Goal: Task Accomplishment & Management: Complete application form

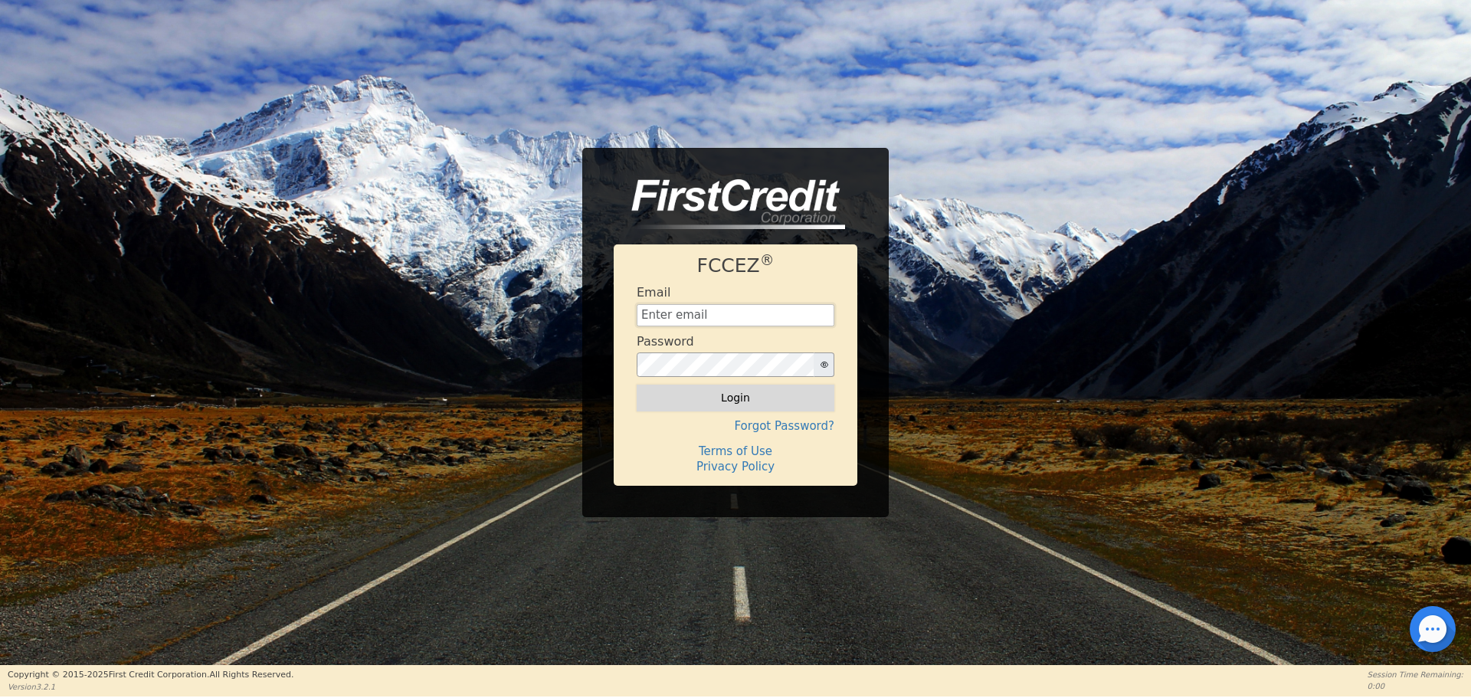
type input "aquaremachtlc@gmail.com"
click at [708, 407] on button "Login" at bounding box center [735, 397] width 198 height 26
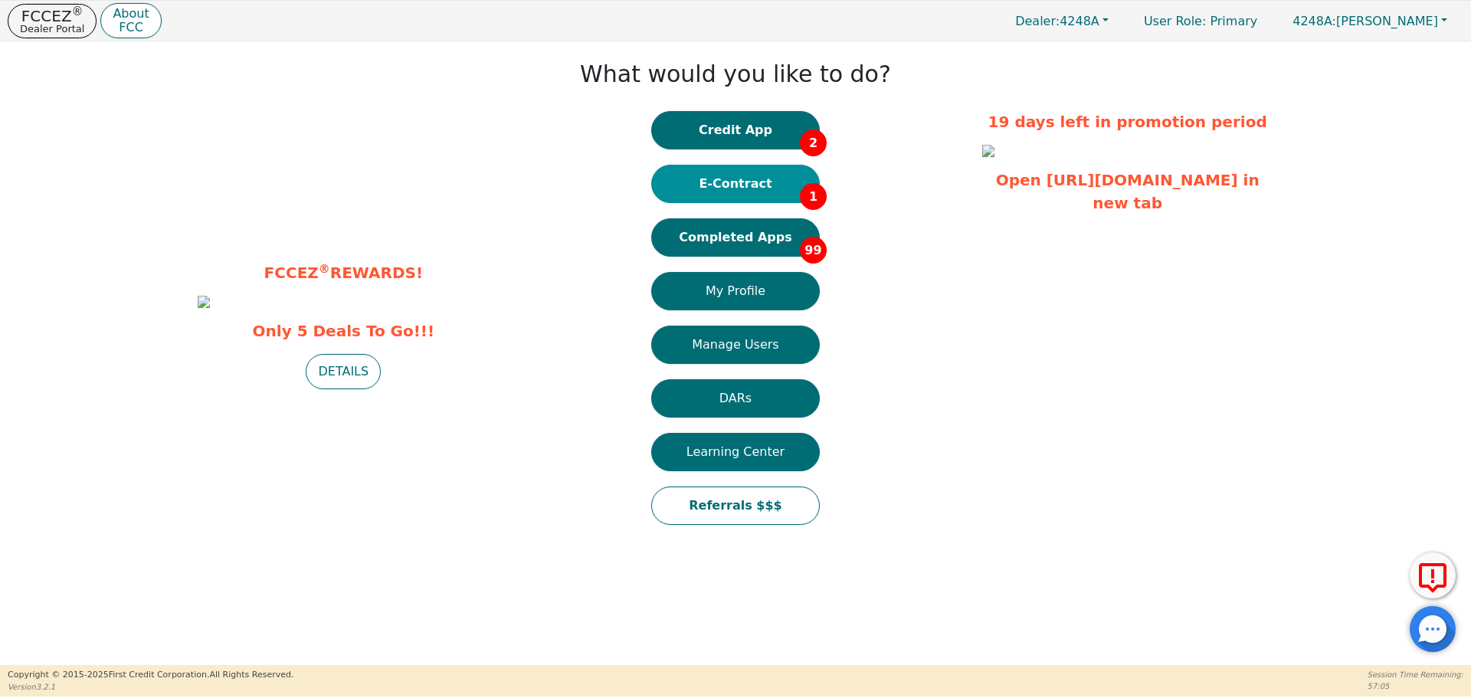
click at [754, 174] on button "E-Contract 1" at bounding box center [735, 184] width 169 height 38
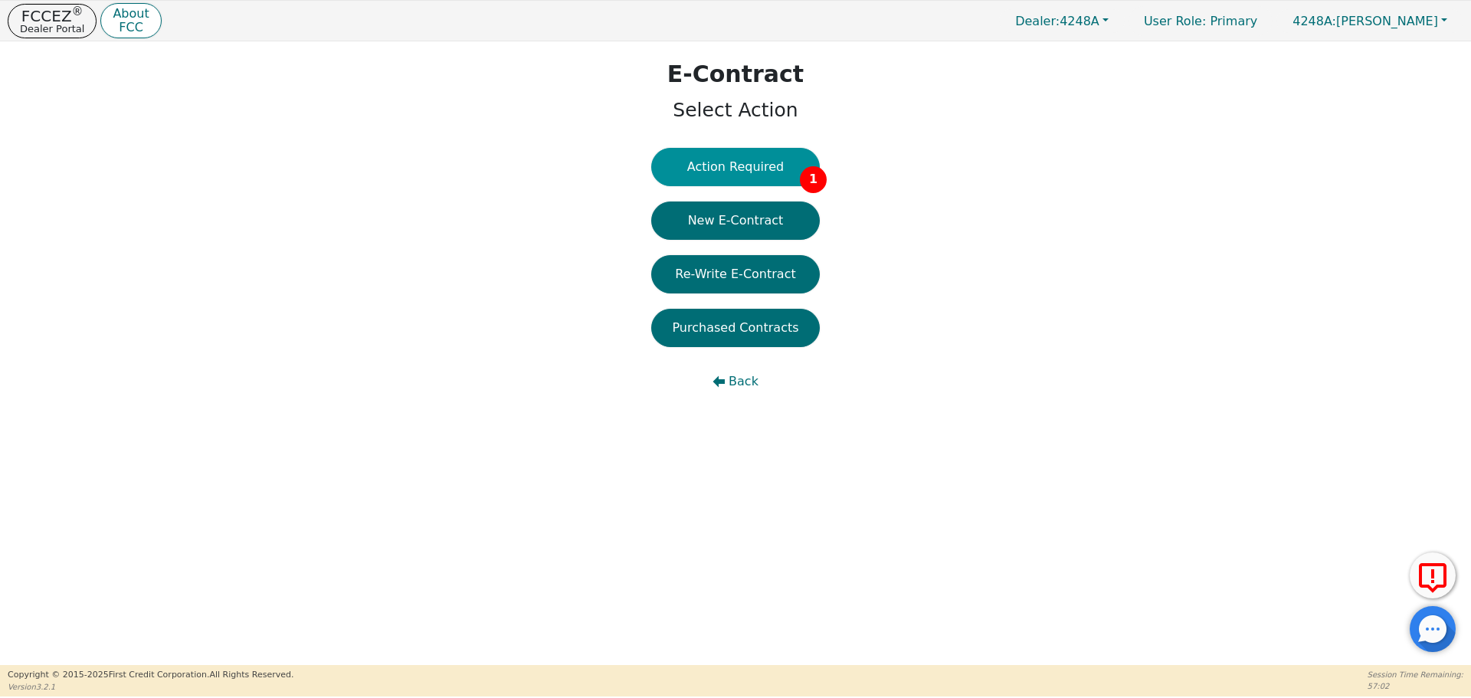
click at [754, 172] on button "Action Required 1" at bounding box center [735, 167] width 169 height 38
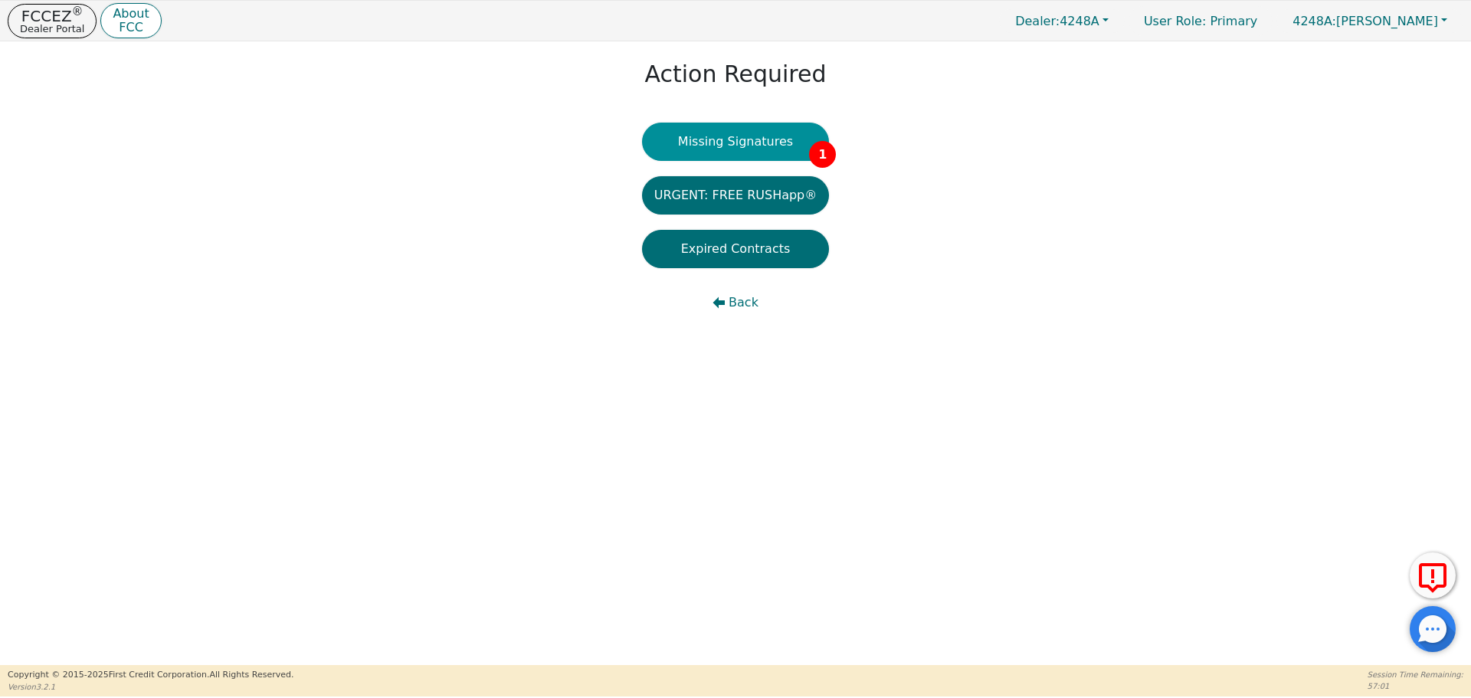
click at [762, 150] on button "Missing Signatures 1" at bounding box center [736, 142] width 188 height 38
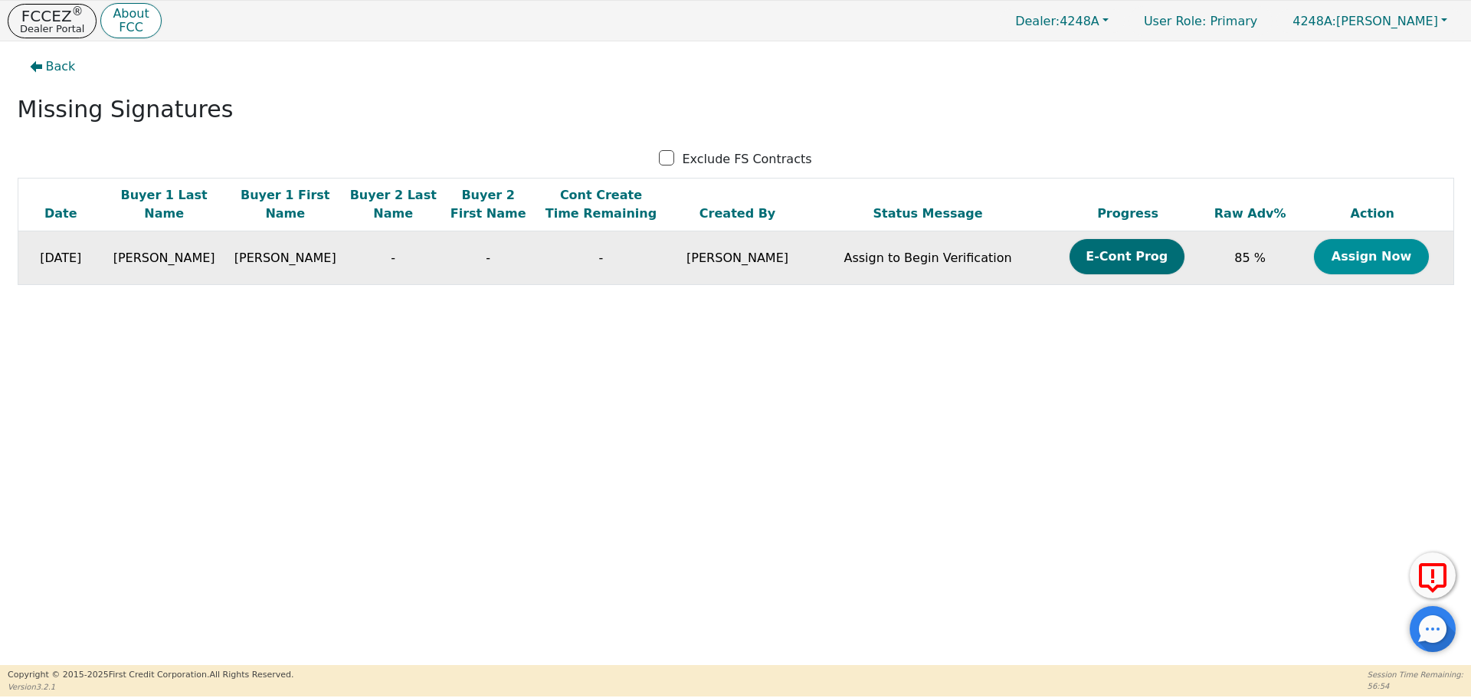
click at [1389, 259] on button "Assign Now" at bounding box center [1371, 256] width 115 height 35
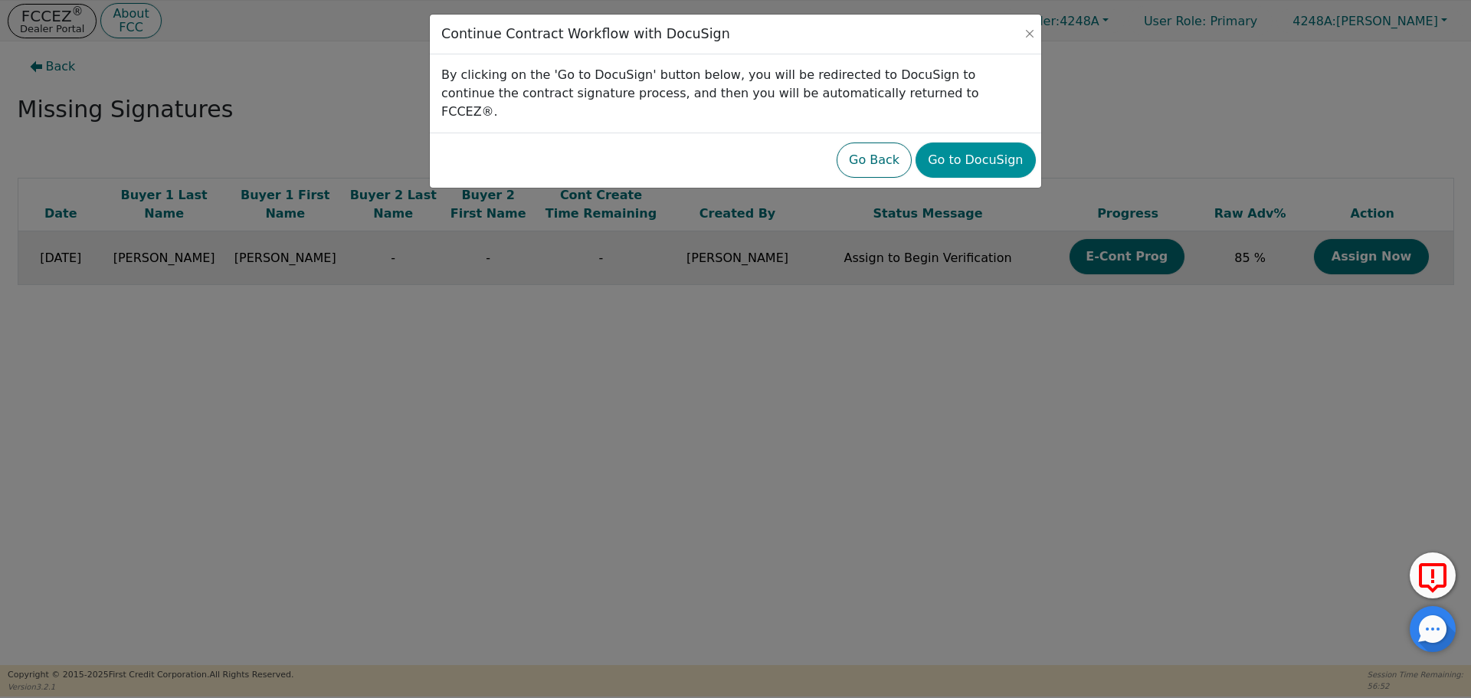
click at [980, 143] on button "Go to DocuSign" at bounding box center [974, 159] width 119 height 35
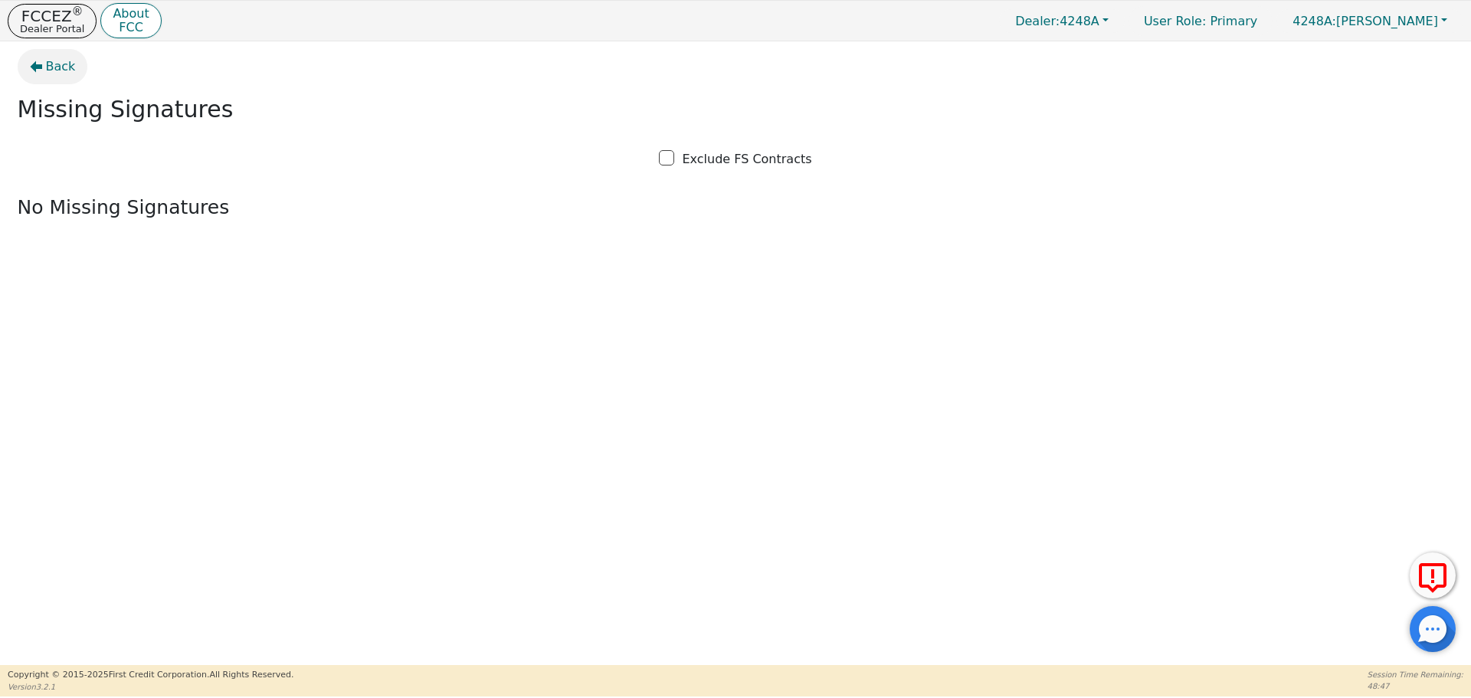
click at [49, 60] on span "Back" at bounding box center [61, 66] width 30 height 18
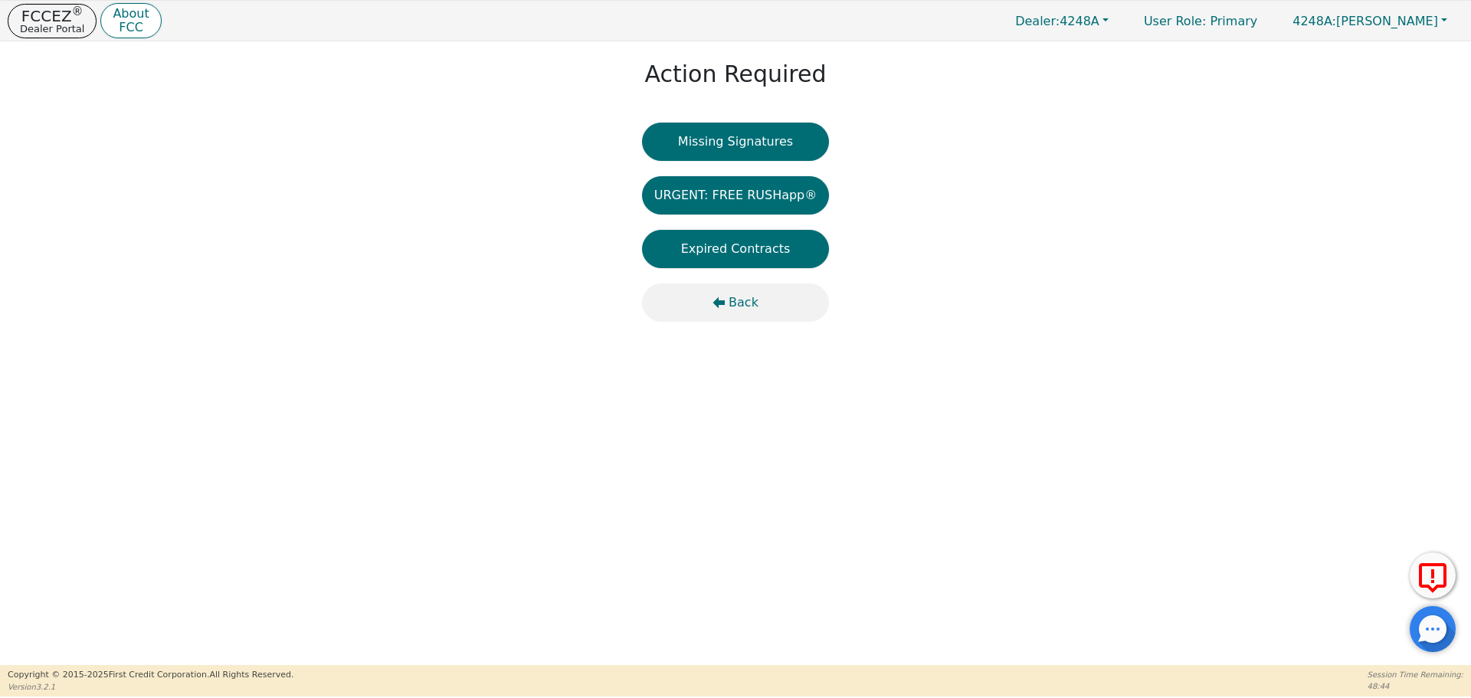
click at [738, 302] on span "Back" at bounding box center [743, 302] width 30 height 18
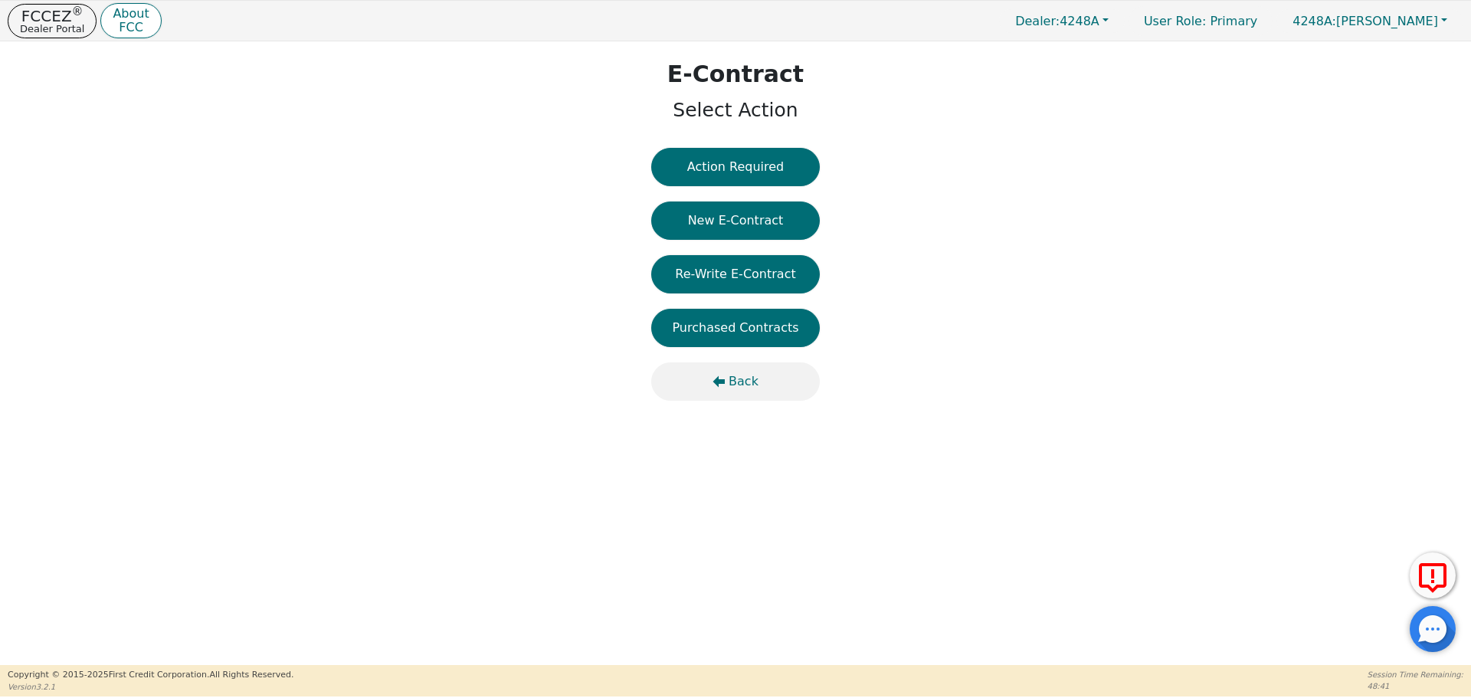
click at [720, 366] on button "Back" at bounding box center [735, 381] width 169 height 38
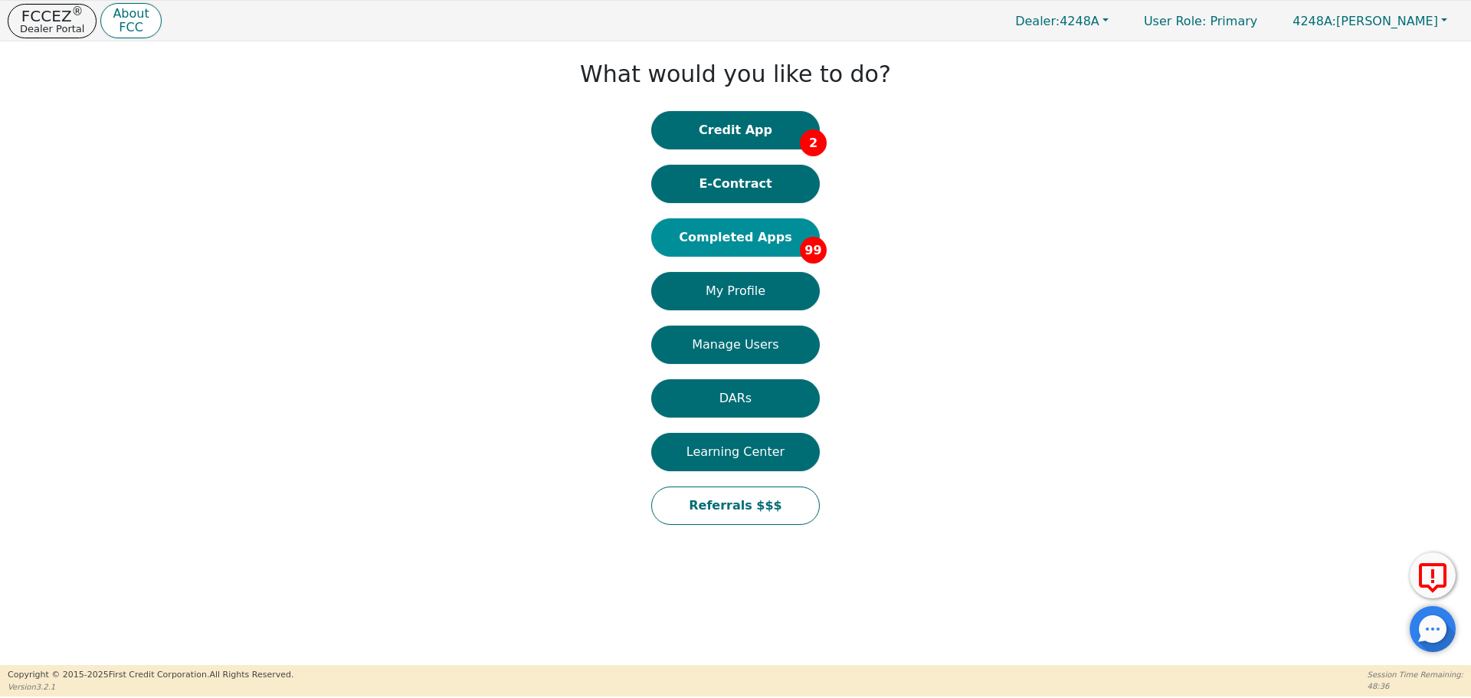
click at [734, 230] on button "Completed Apps 99" at bounding box center [735, 237] width 169 height 38
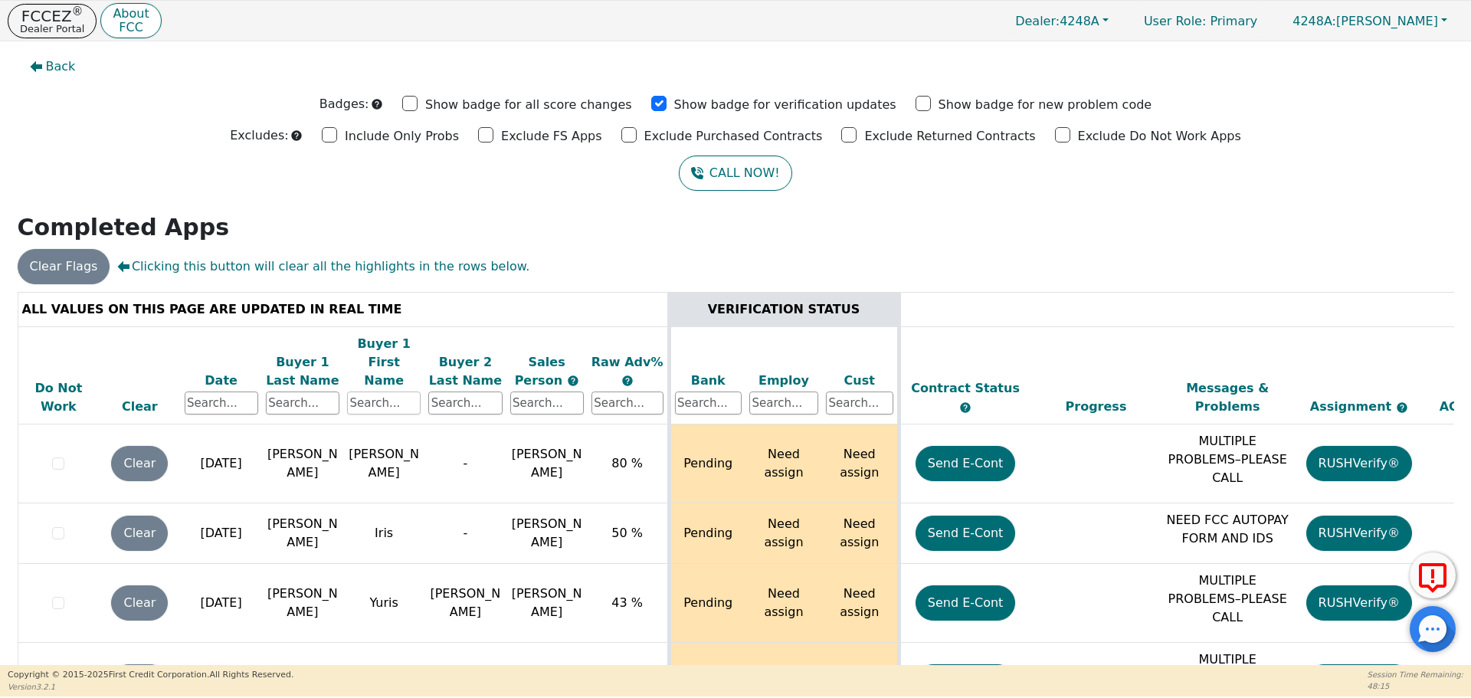
click at [404, 391] on input "text" at bounding box center [384, 402] width 74 height 23
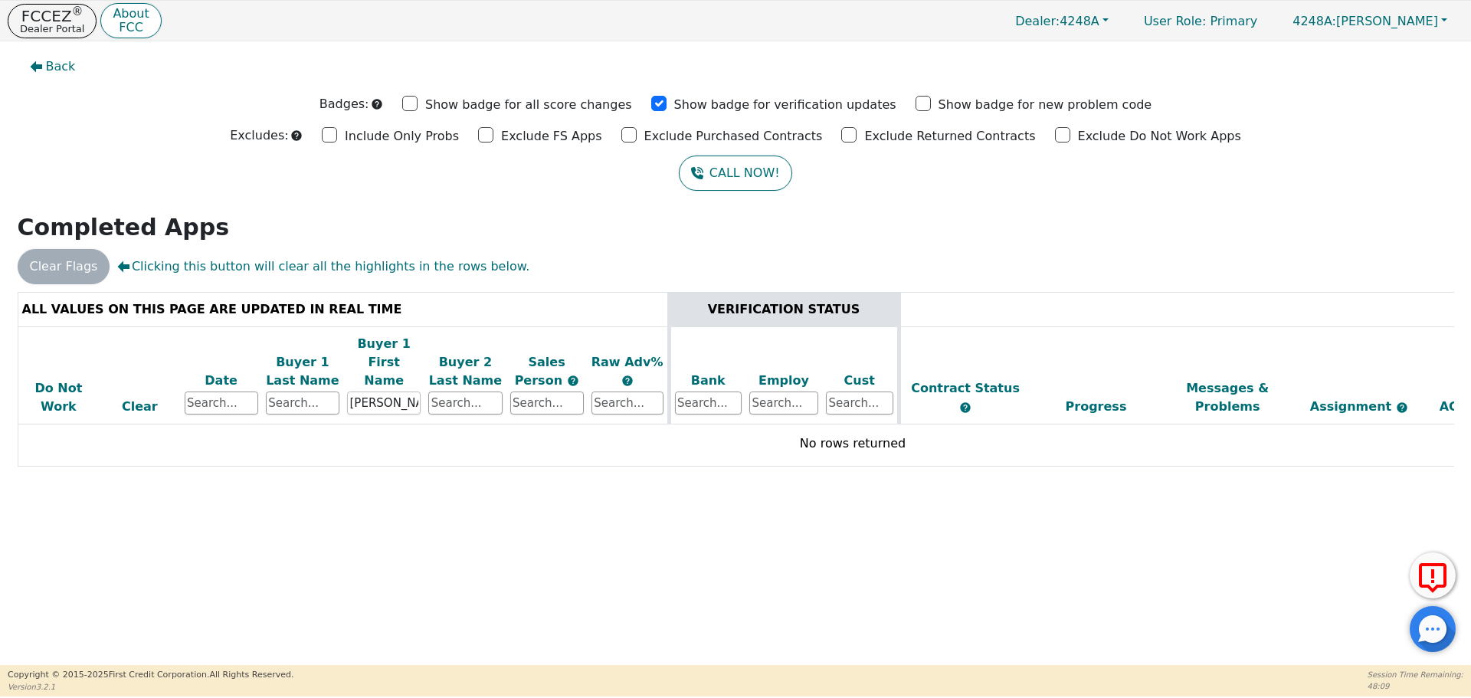
type input "olay"
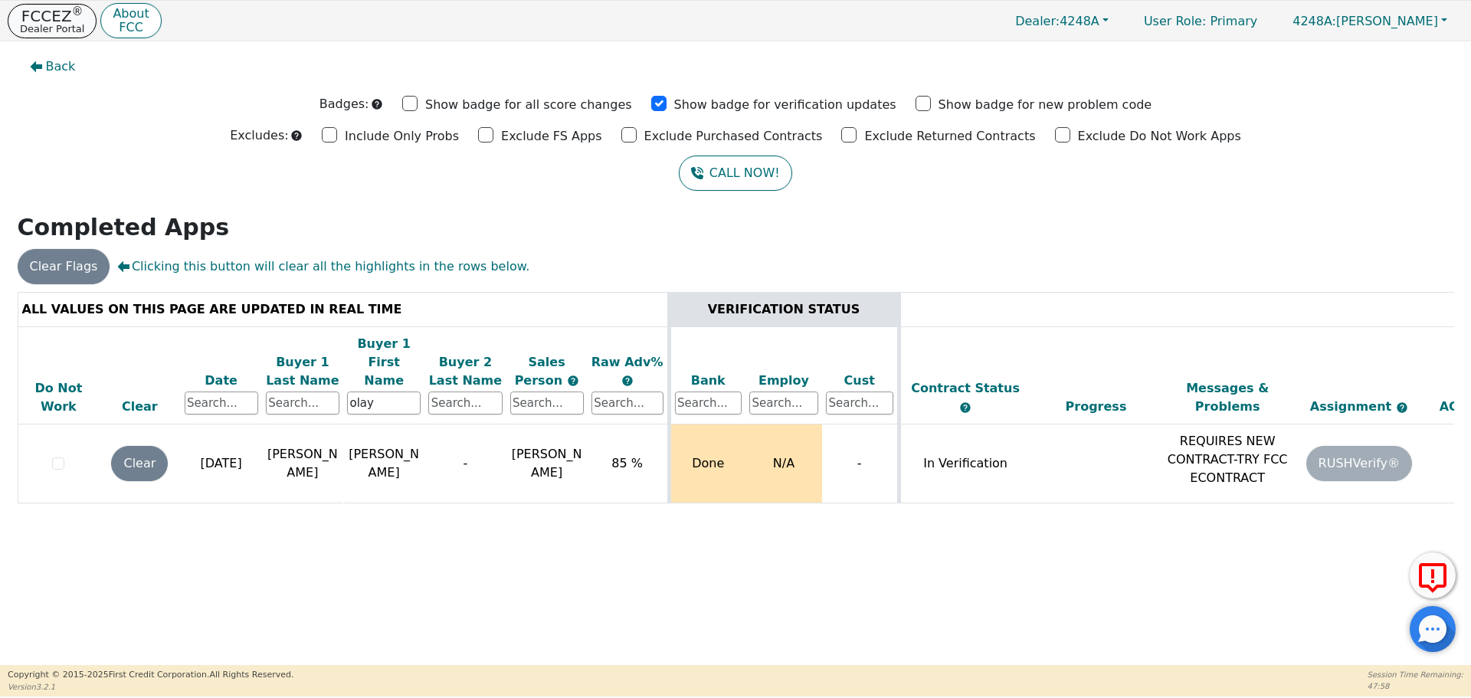
click at [52, 25] on p "Dealer Portal" at bounding box center [52, 29] width 64 height 10
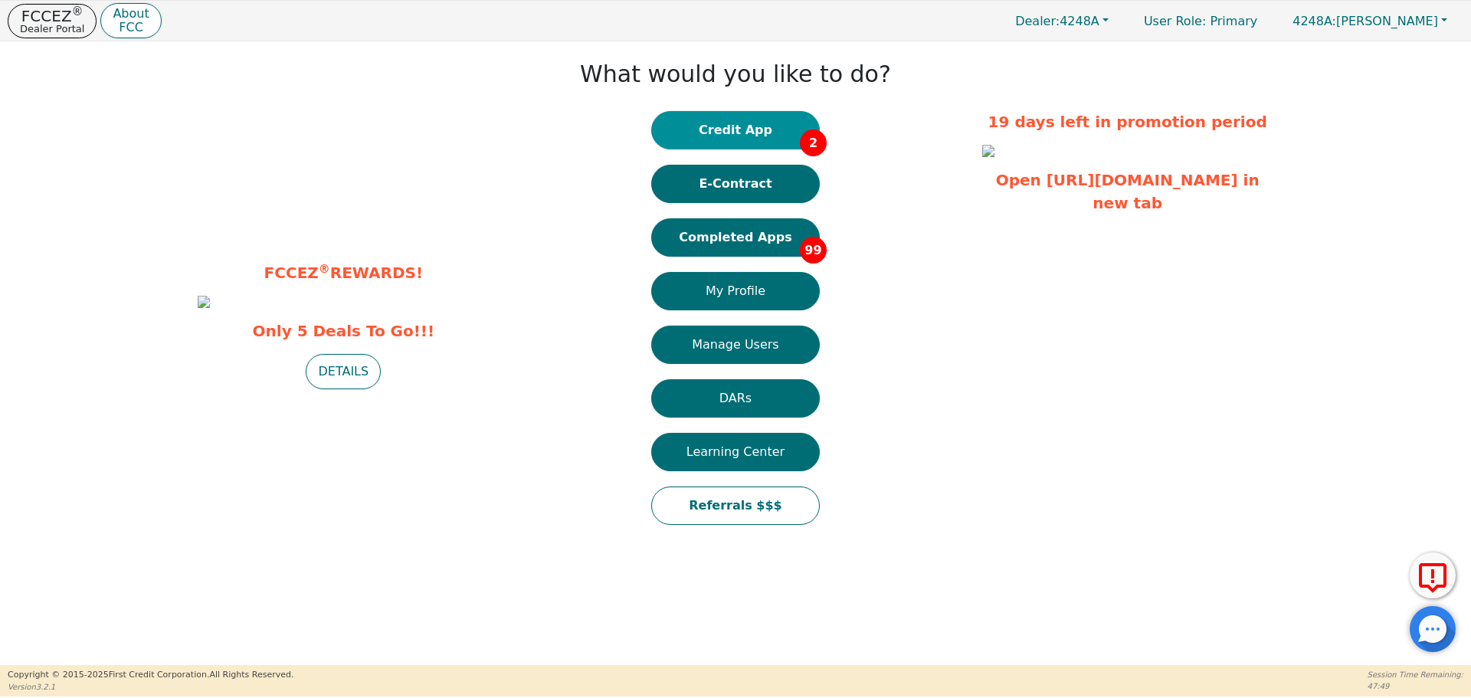
click at [763, 137] on button "Credit App 2" at bounding box center [735, 130] width 169 height 38
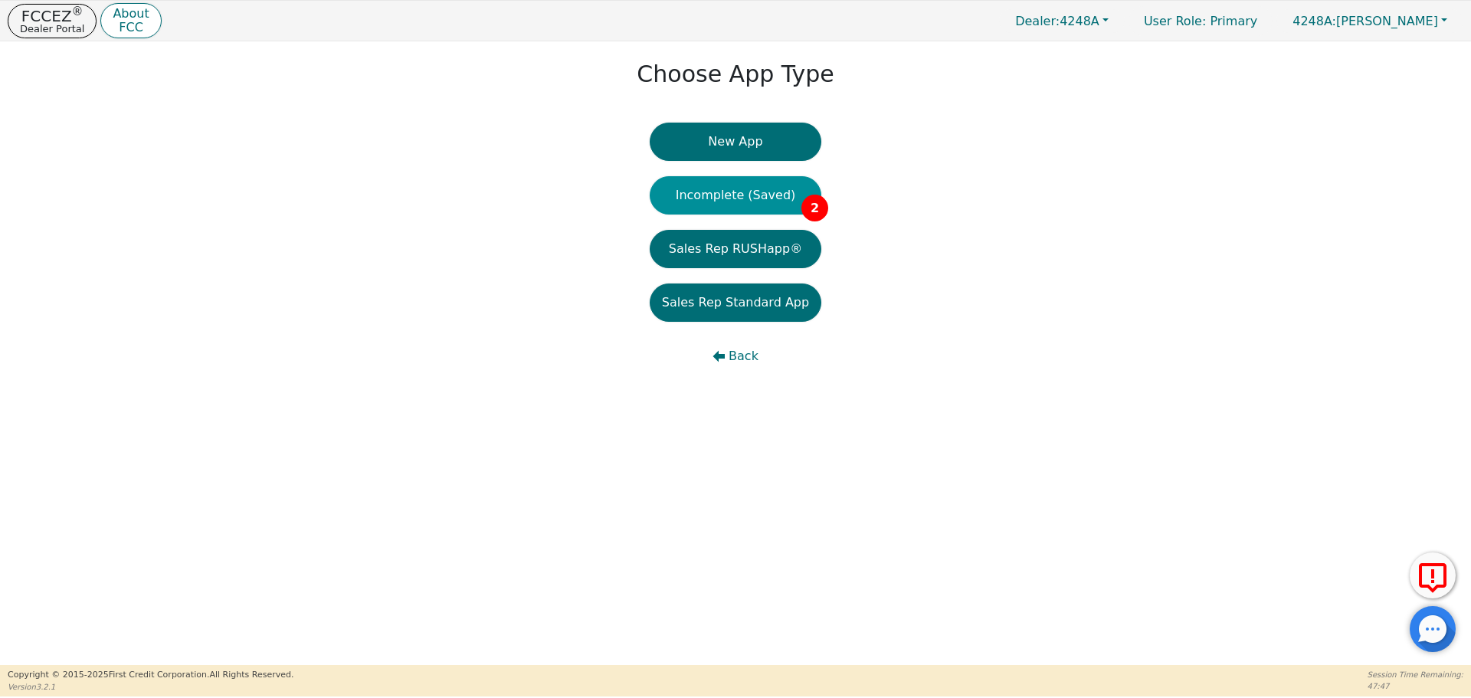
click at [769, 200] on button "Incomplete (Saved) 2" at bounding box center [735, 195] width 172 height 38
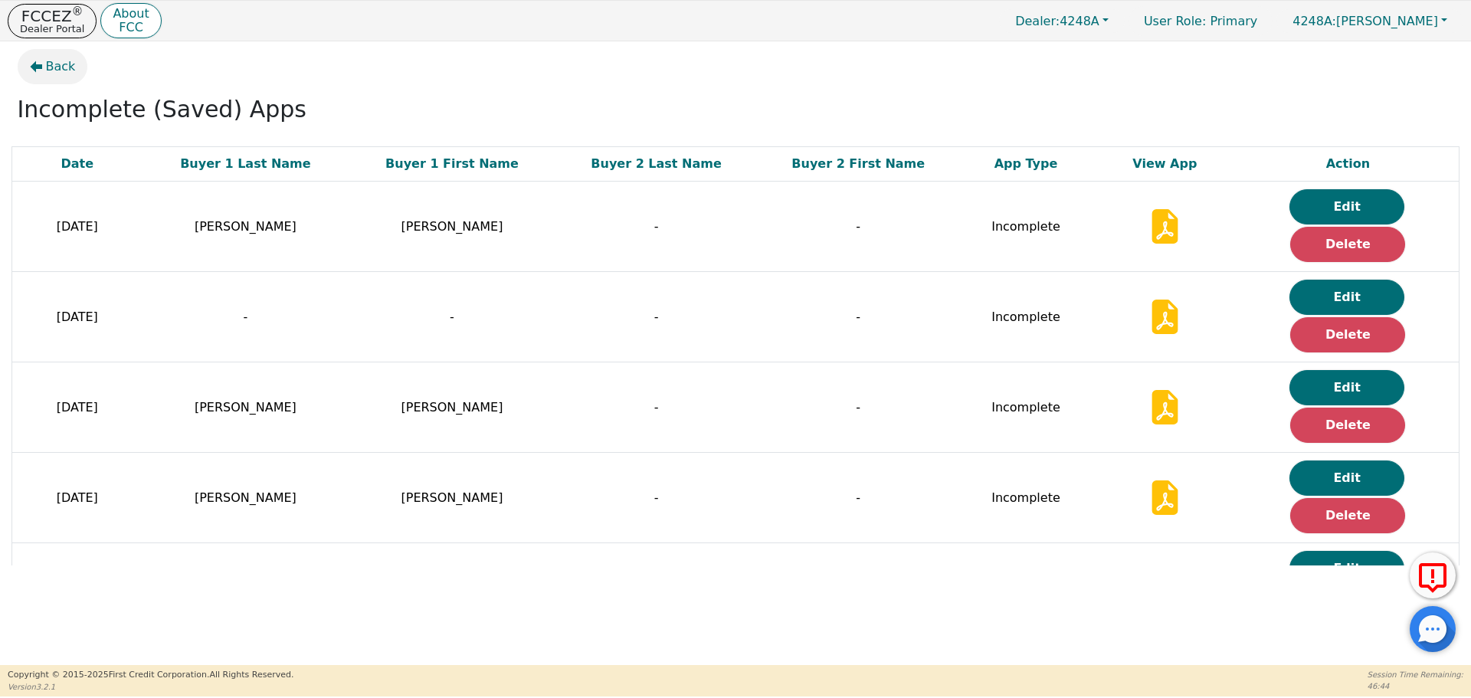
click at [49, 76] on button "Back" at bounding box center [53, 66] width 70 height 35
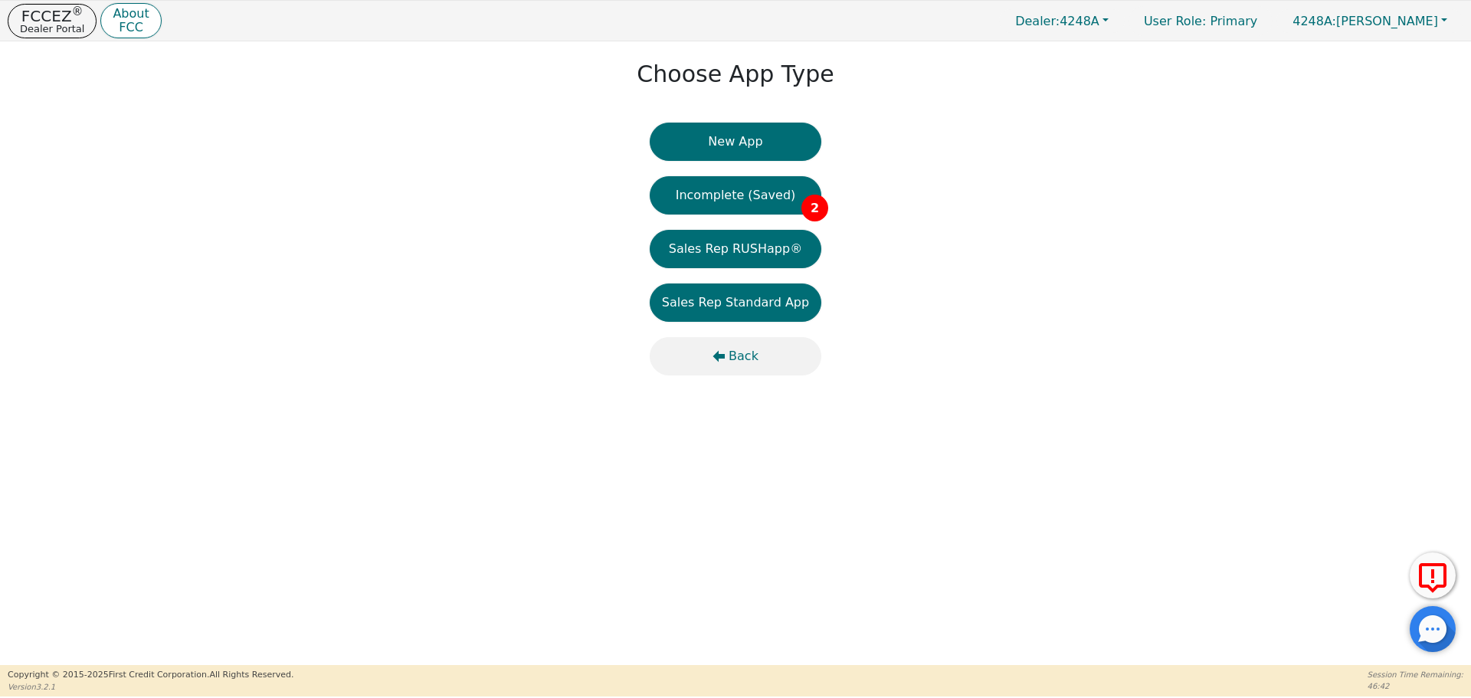
click at [721, 356] on icon "button" at bounding box center [719, 356] width 12 height 11
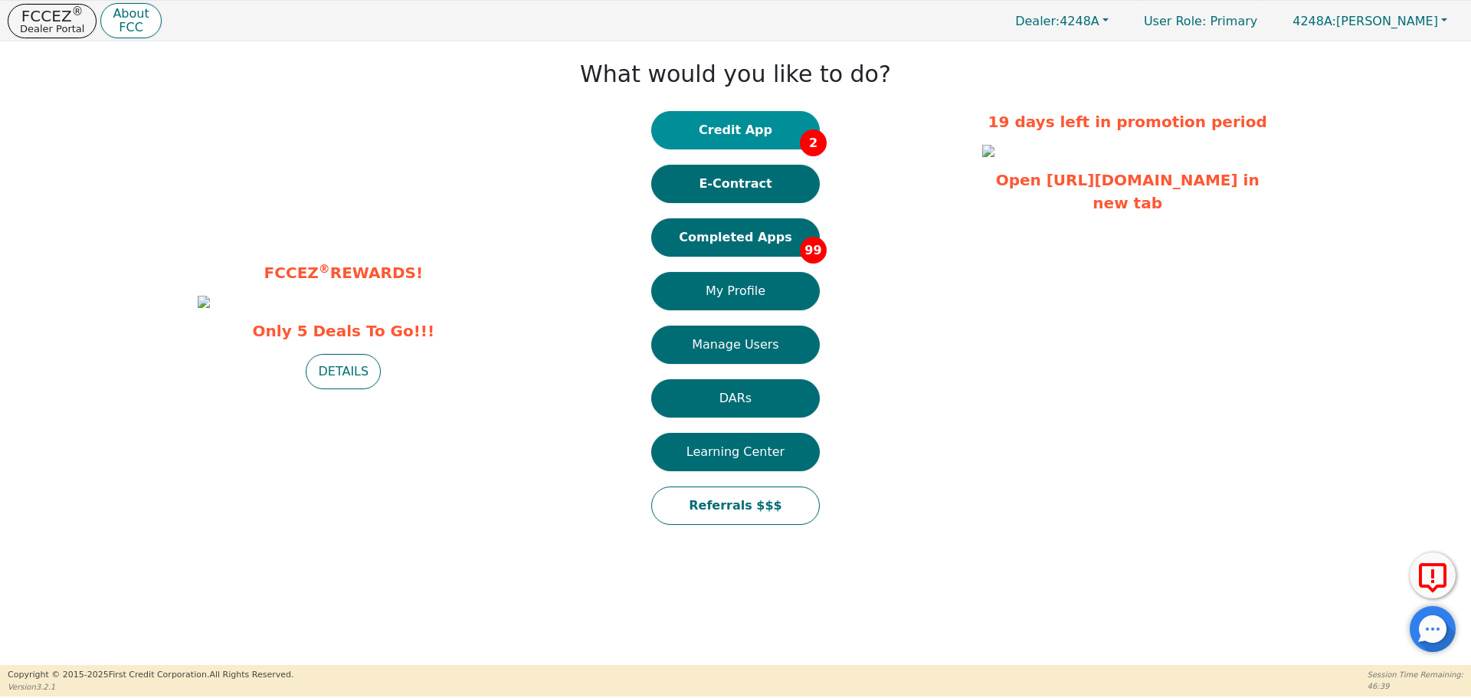
click at [745, 123] on button "Credit App 2" at bounding box center [735, 130] width 169 height 38
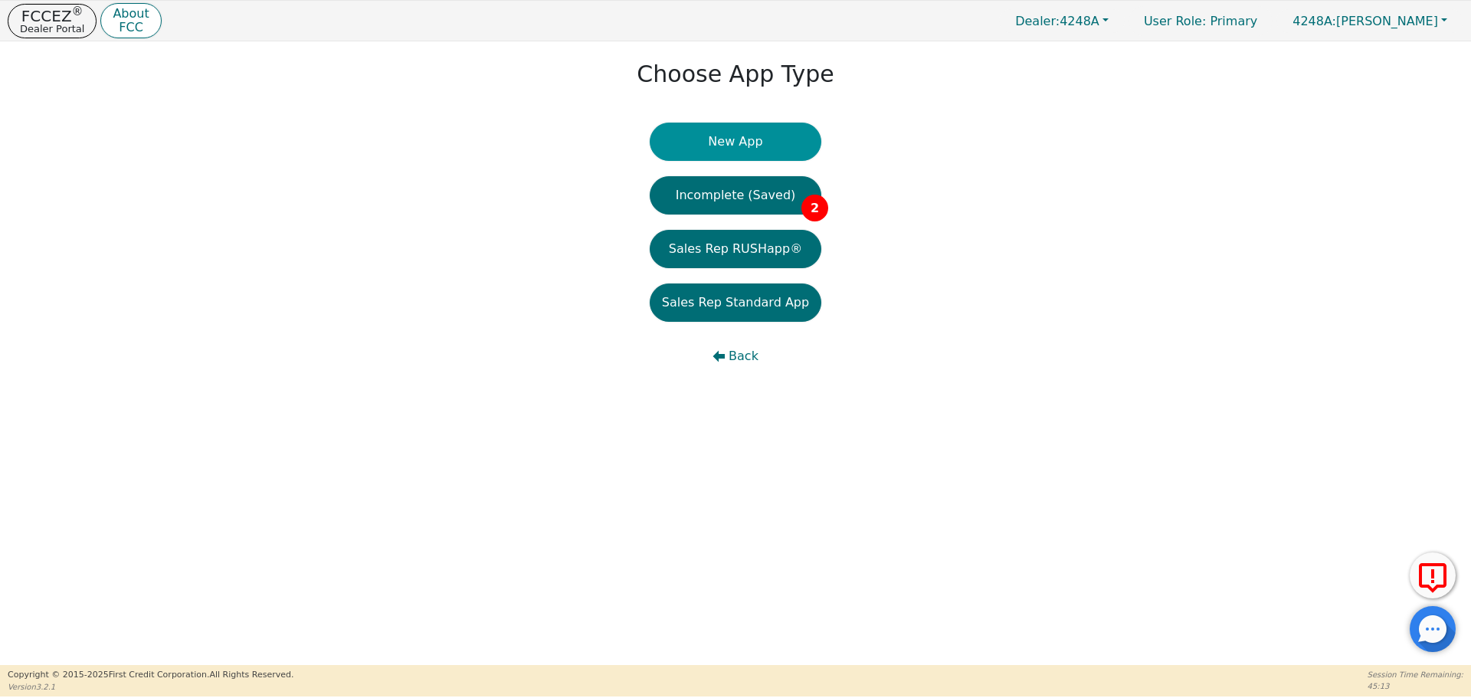
click at [723, 140] on button "New App" at bounding box center [735, 142] width 172 height 38
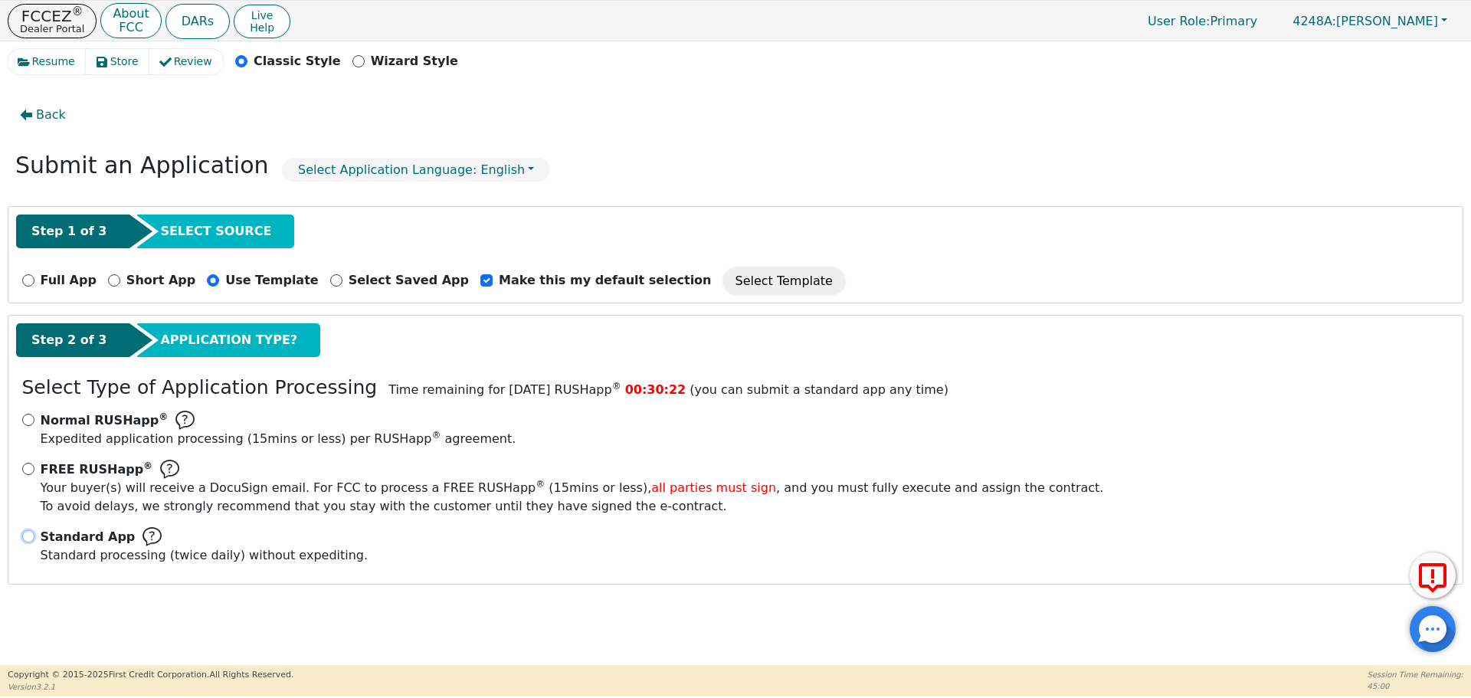
click at [24, 540] on input "Standard App Standard processing (twice daily) without expediting." at bounding box center [28, 536] width 12 height 12
radio input "true"
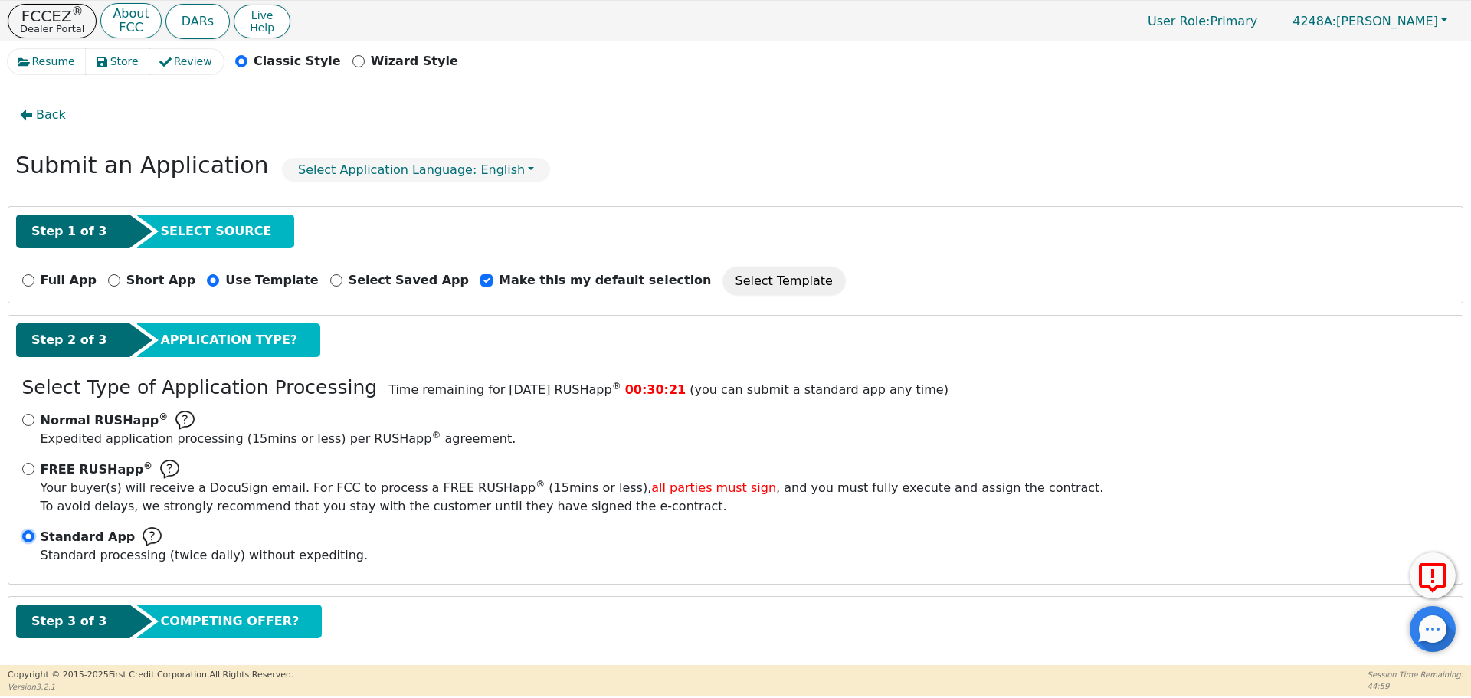
scroll to position [77, 0]
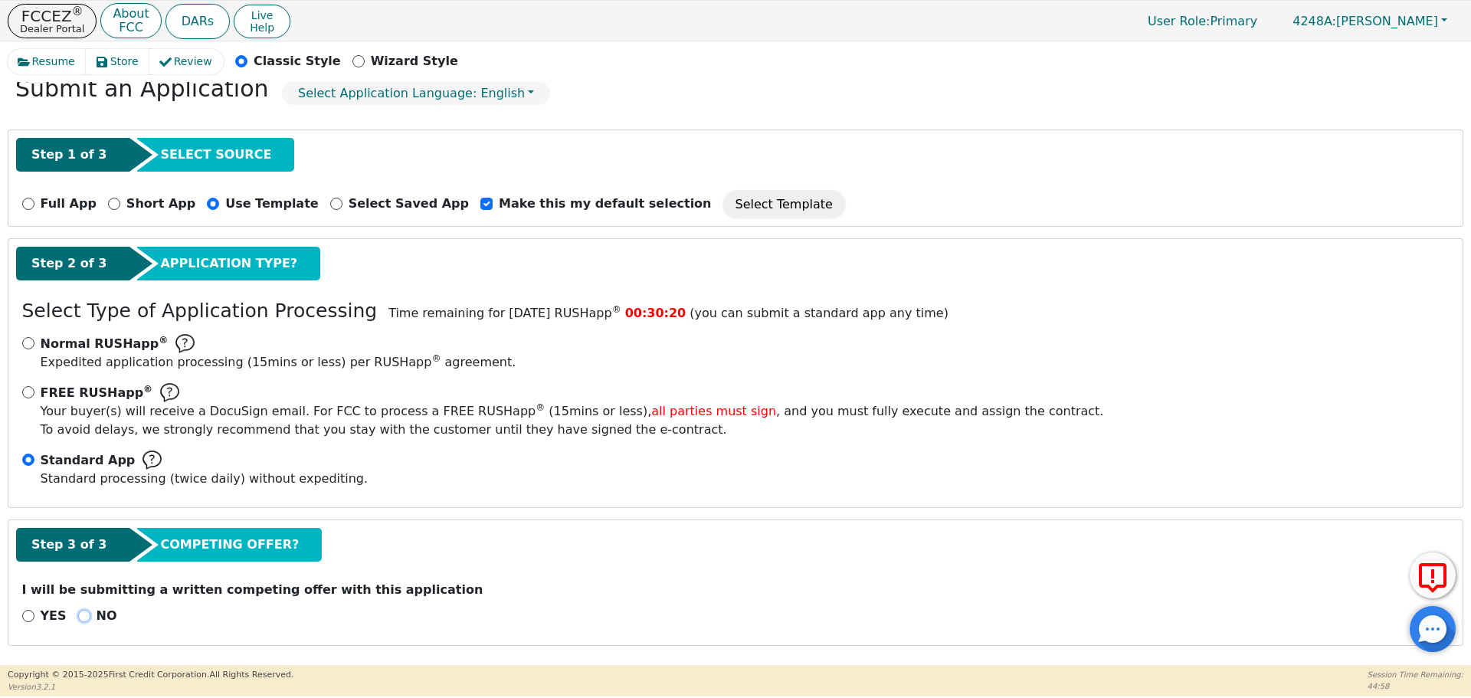
click at [81, 613] on input "NO" at bounding box center [84, 616] width 12 height 12
radio input "true"
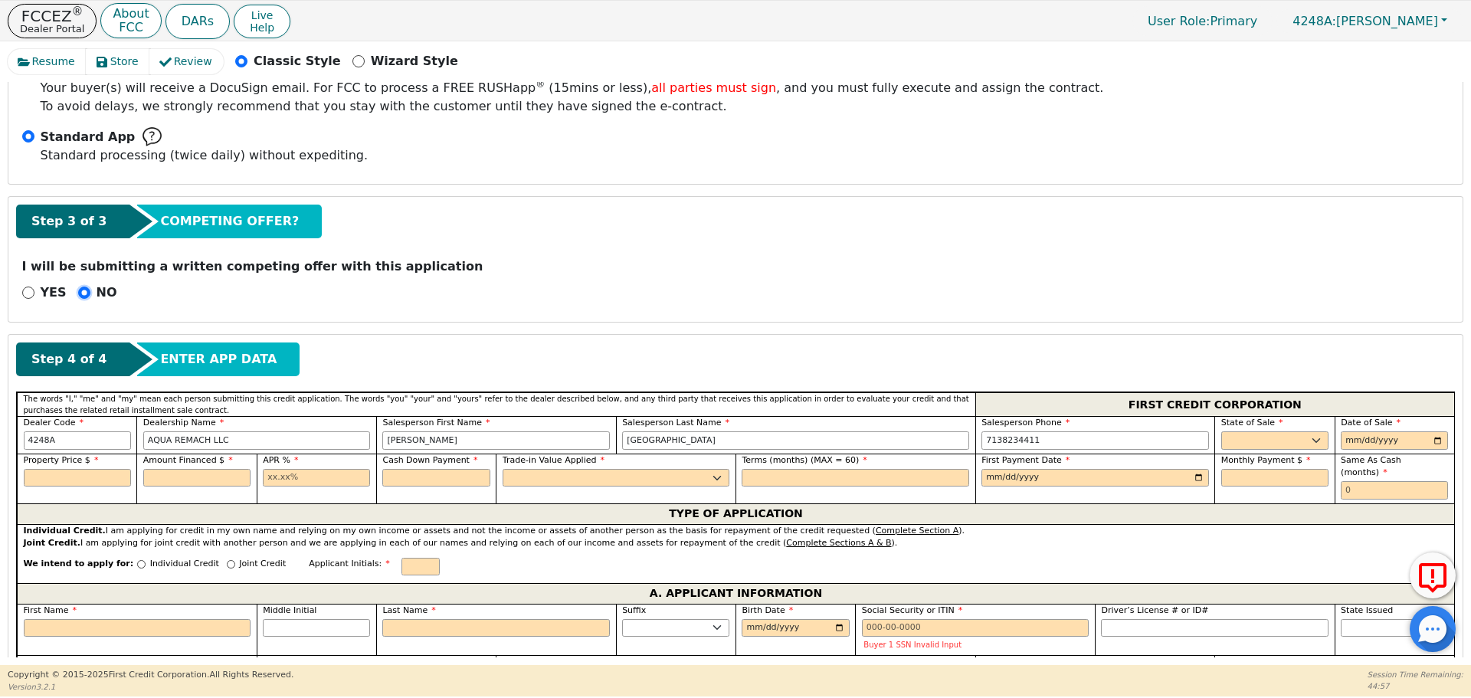
scroll to position [401, 0]
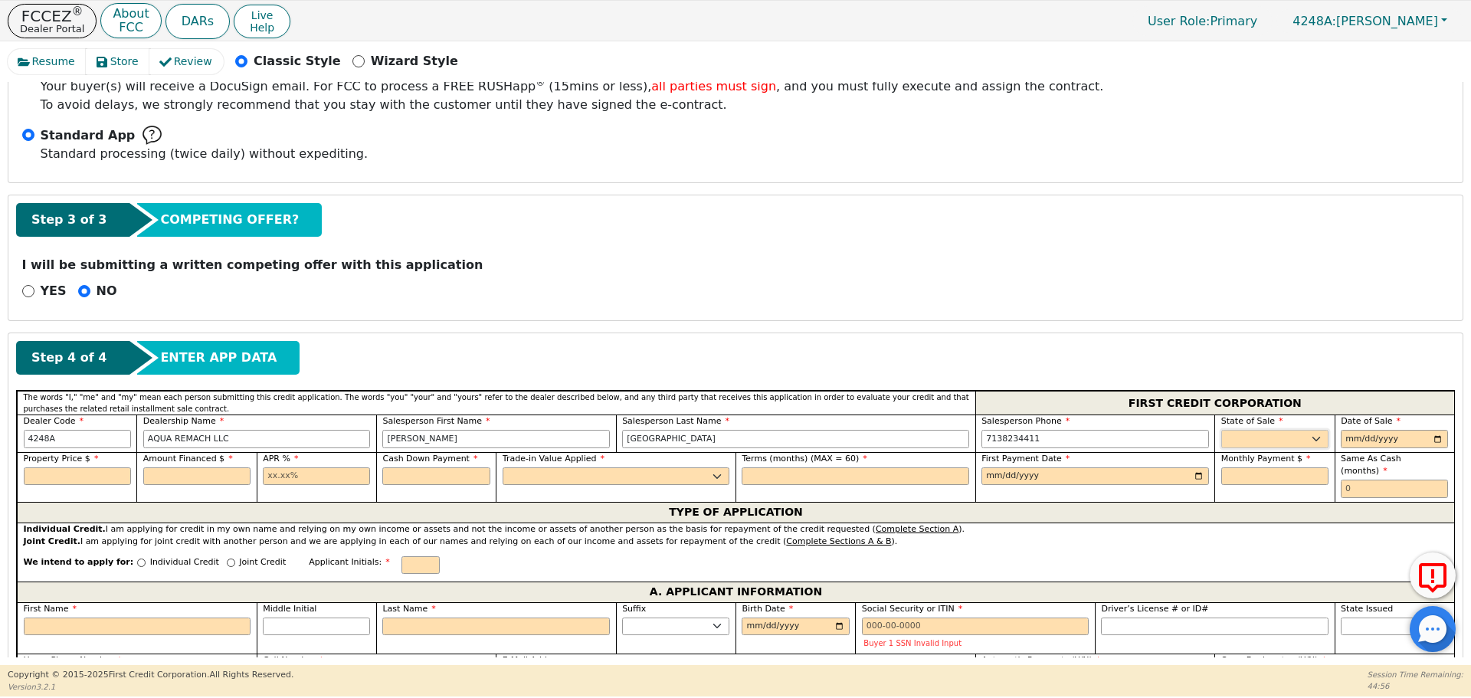
click at [1234, 443] on select "AK AL AR AZ CA CO CT DC DE FL [GEOGRAPHIC_DATA] HI IA ID IL IN KS [GEOGRAPHIC_D…" at bounding box center [1274, 439] width 107 height 18
select select "[GEOGRAPHIC_DATA]"
click at [1221, 430] on select "AK AL AR AZ CA CO CT DC DE FL [GEOGRAPHIC_DATA] HI IA ID IL IN KS [GEOGRAPHIC_D…" at bounding box center [1274, 439] width 107 height 18
type input "[DATE]"
type input "8500.00"
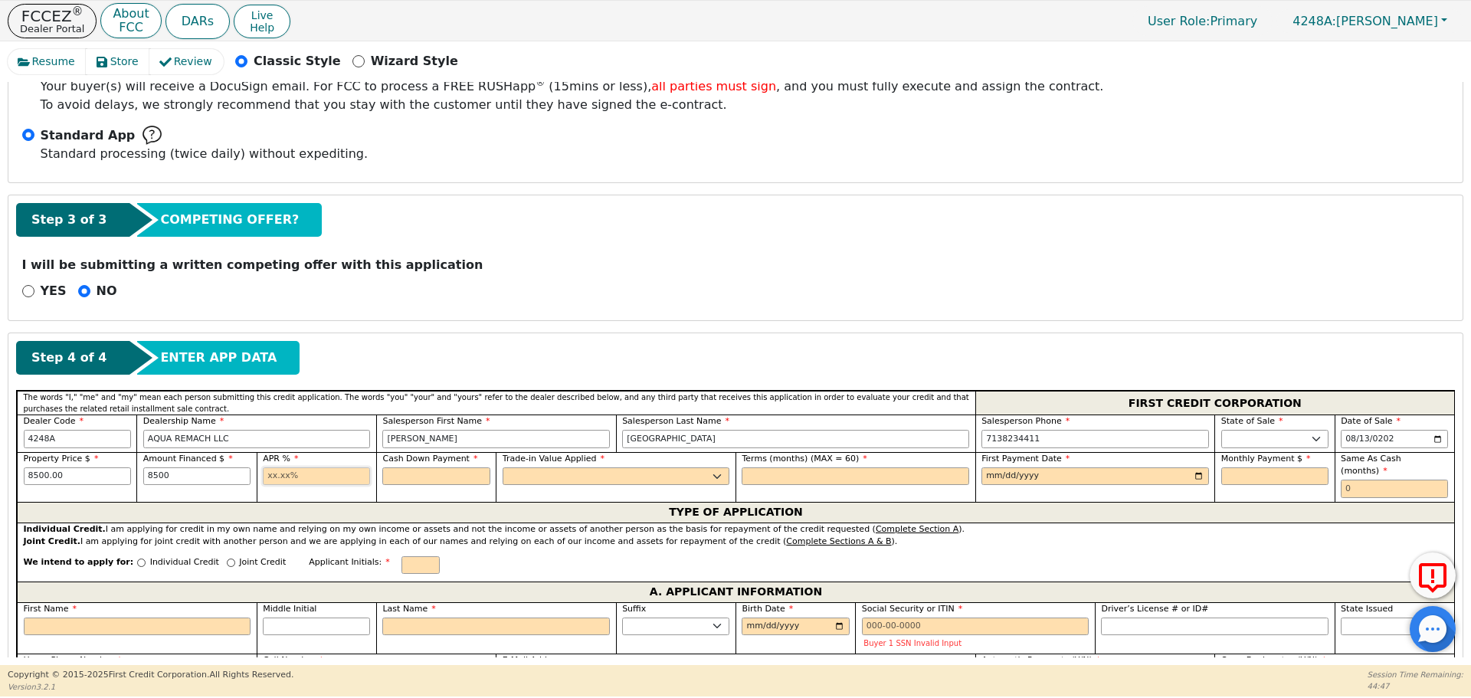
type input "8500.00"
type input "0"
type input "17.99"
type input "0.00"
select select "n"
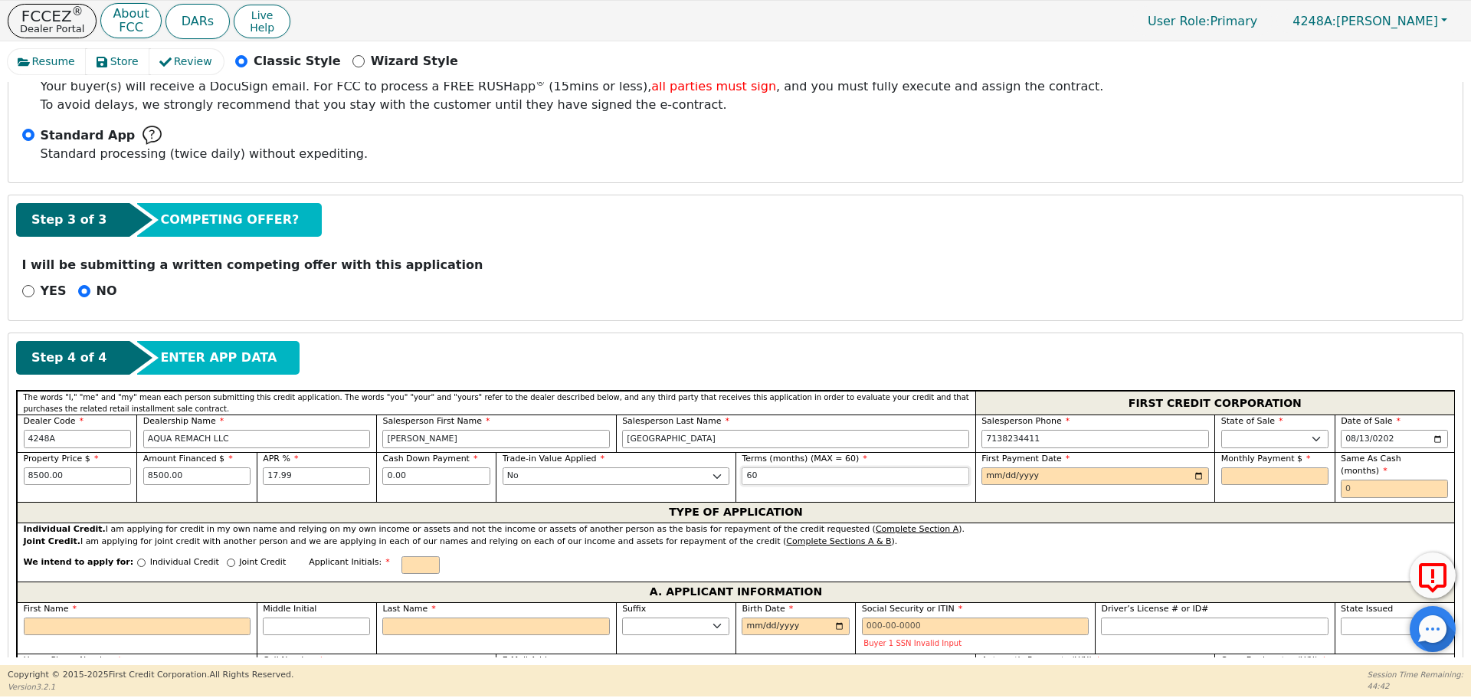
type input "60"
type input "[DATE]"
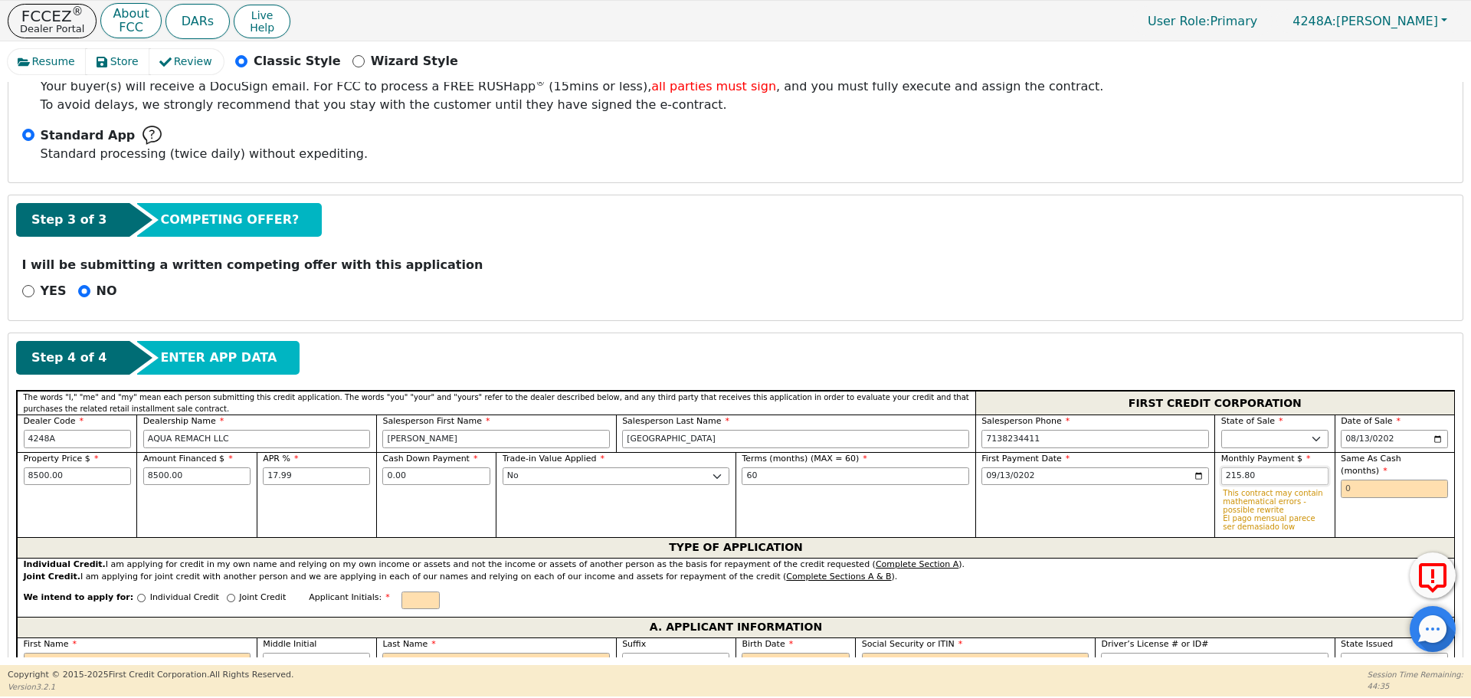
type input "215.80"
type input "0"
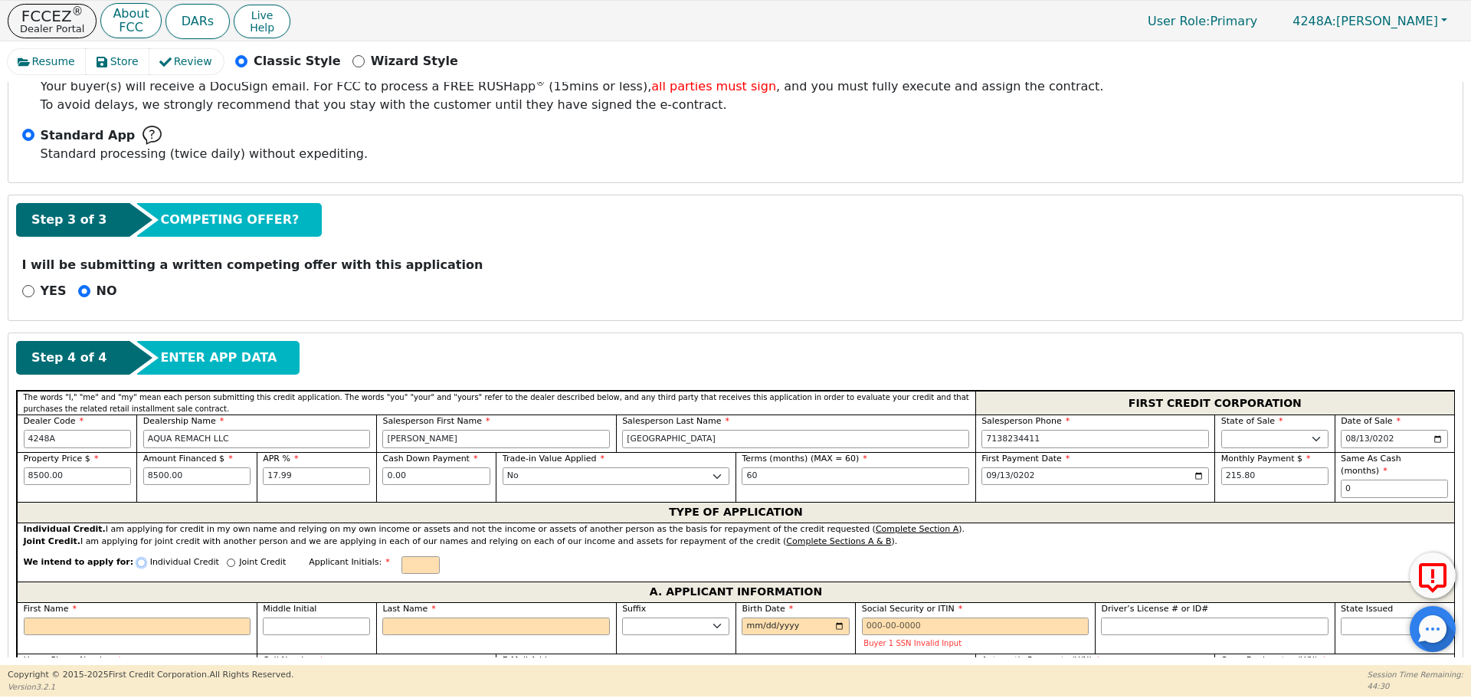
click at [137, 558] on input "Individual Credit" at bounding box center [141, 562] width 8 height 8
radio input "true"
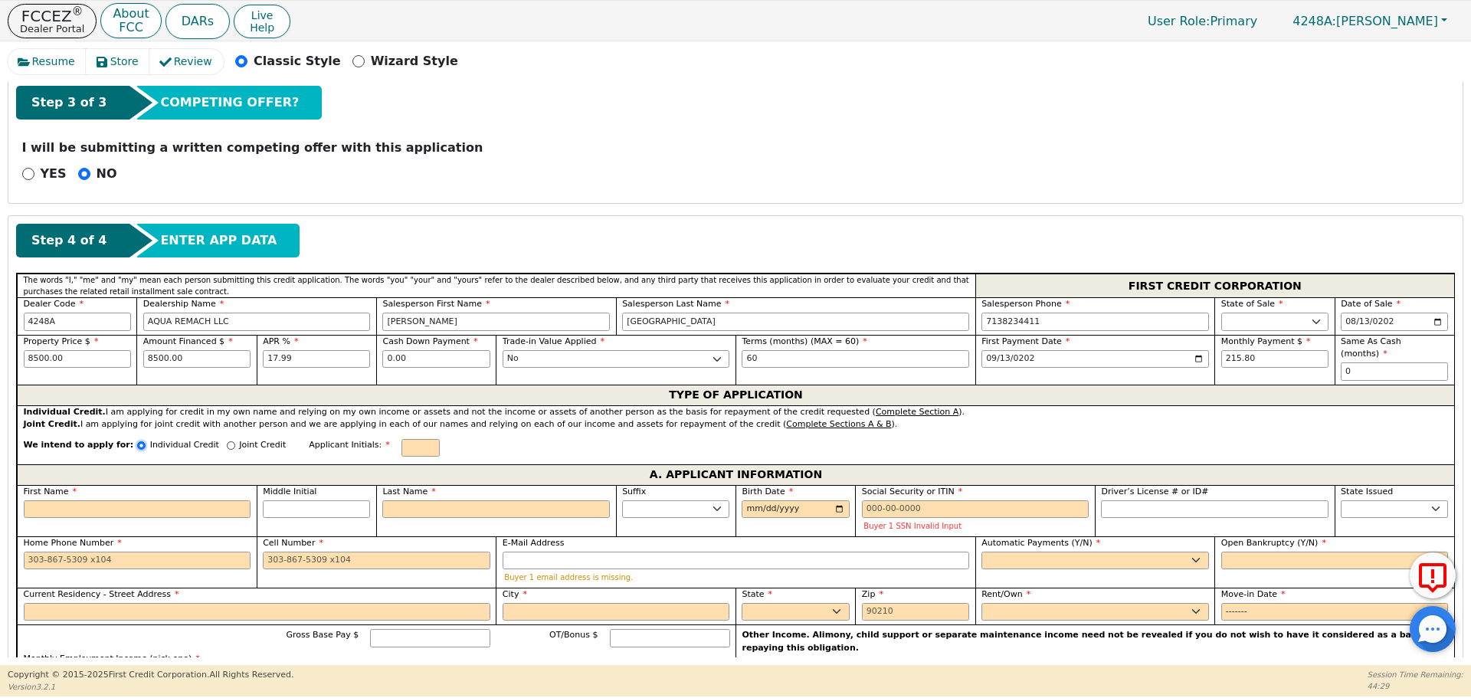
scroll to position [523, 0]
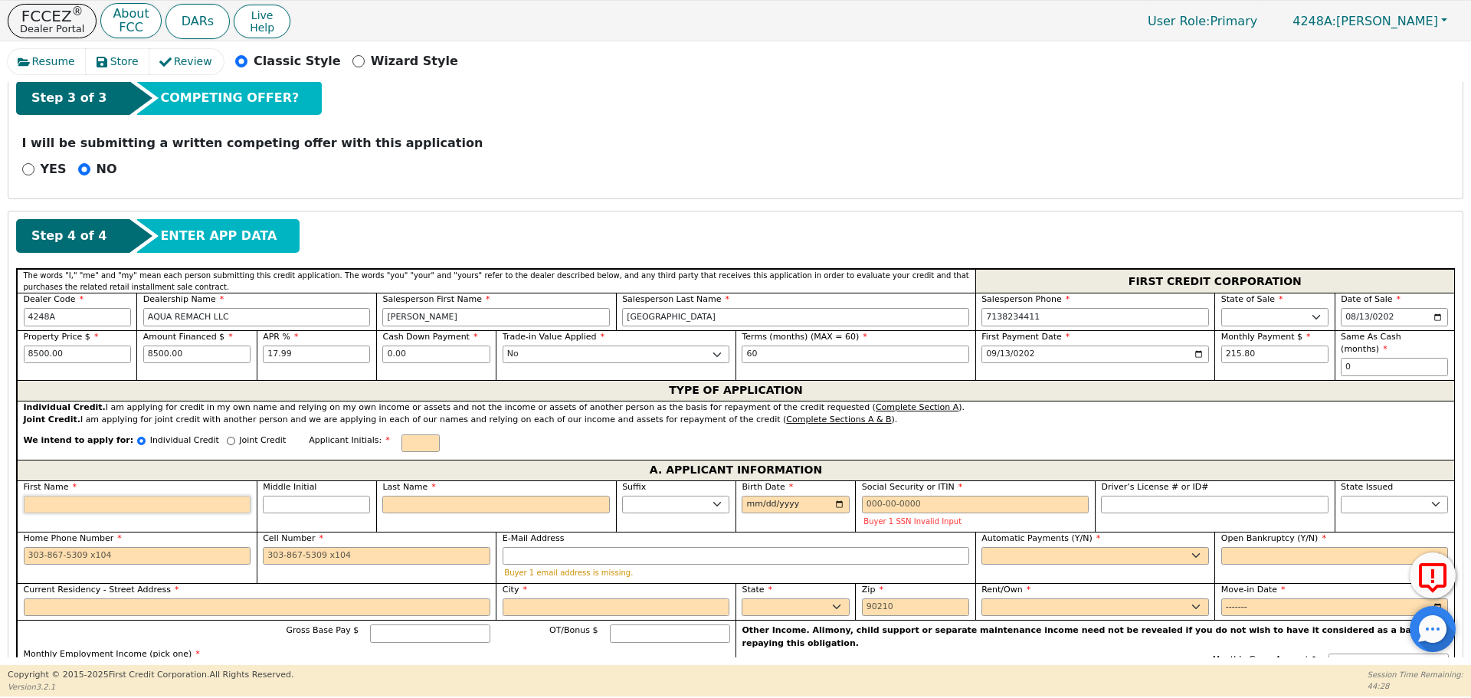
click at [123, 496] on input "First Name" at bounding box center [137, 505] width 227 height 18
type input "G"
type input "Gr"
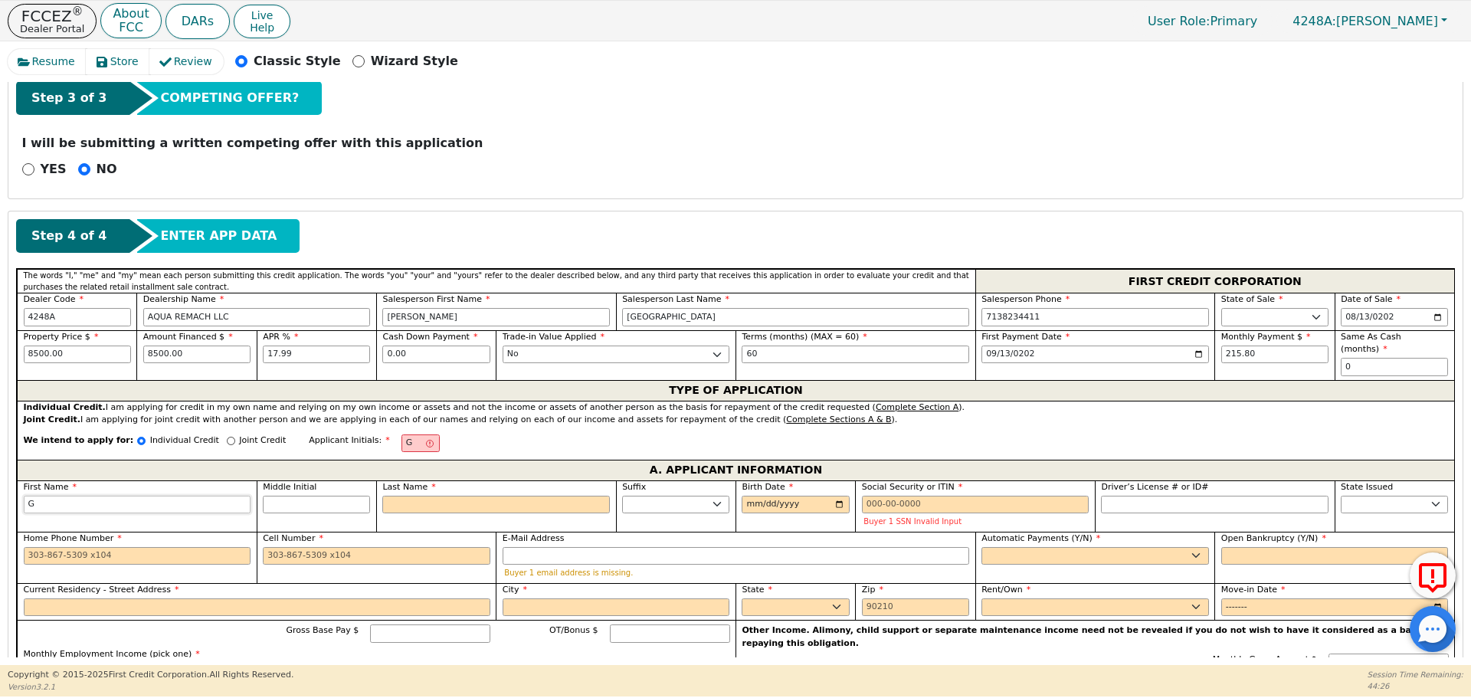
type input "Gr"
type input "Gra"
type input "Grac"
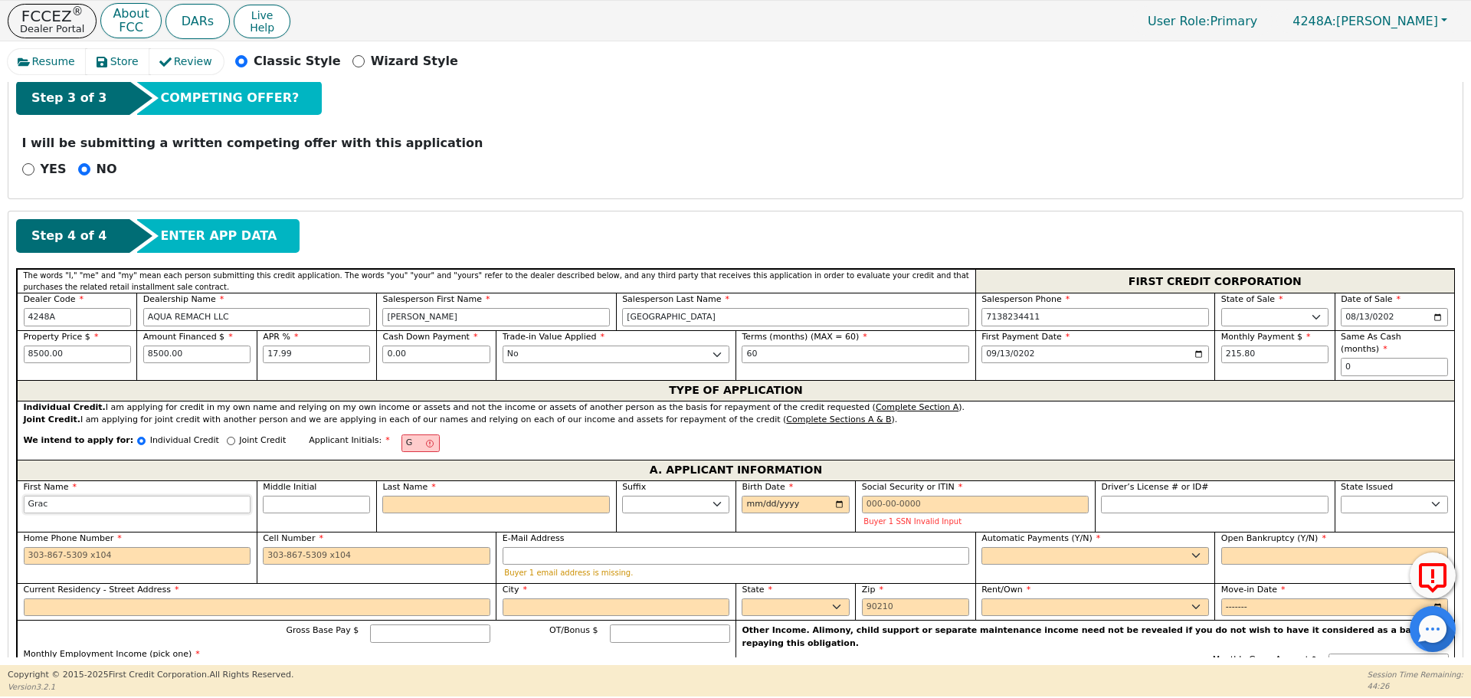
type input "[PERSON_NAME]"
type input "Gracian"
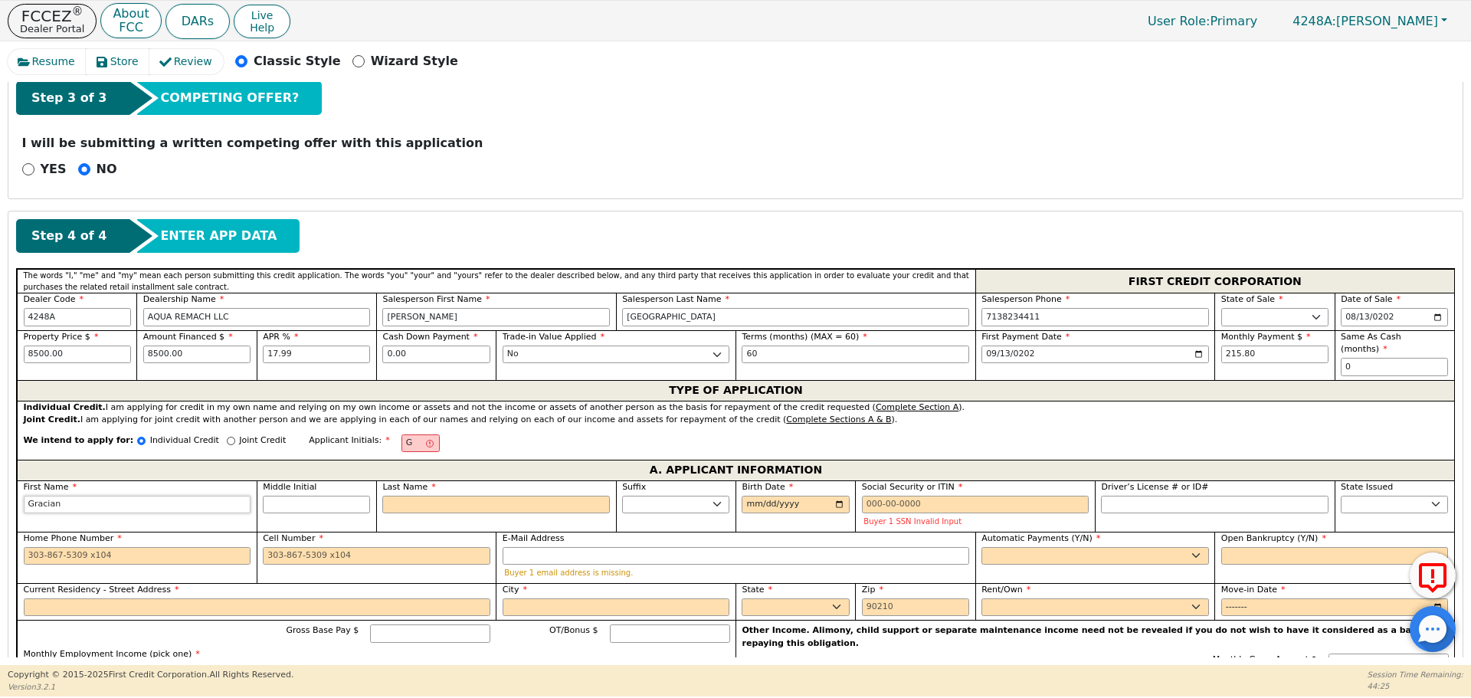
type input "Gracian"
type input "[PERSON_NAME]"
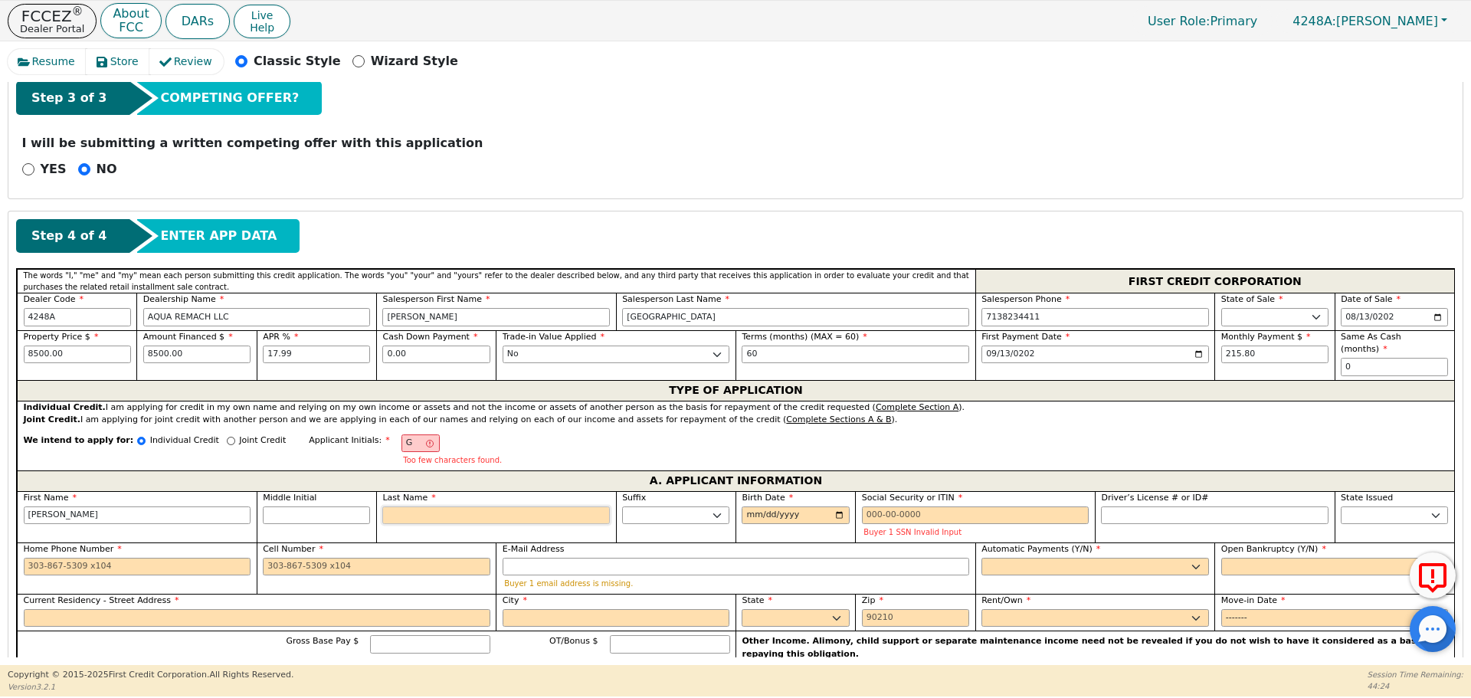
type input "M"
type input "GM"
type input "[PERSON_NAME] M"
type input "Mo"
type input "[PERSON_NAME] Mo"
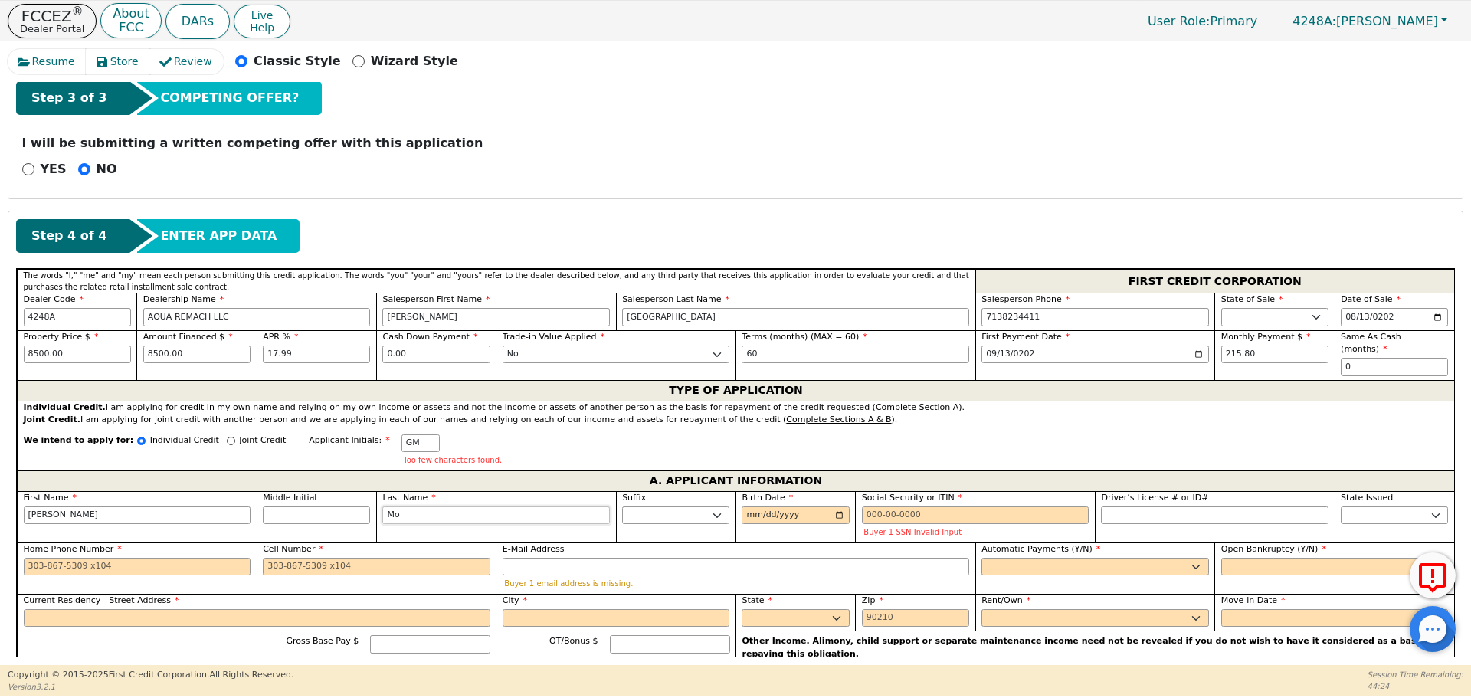
type input "Mor"
type input "[PERSON_NAME] Mor"
type input "[PERSON_NAME]"
type input "Moral"
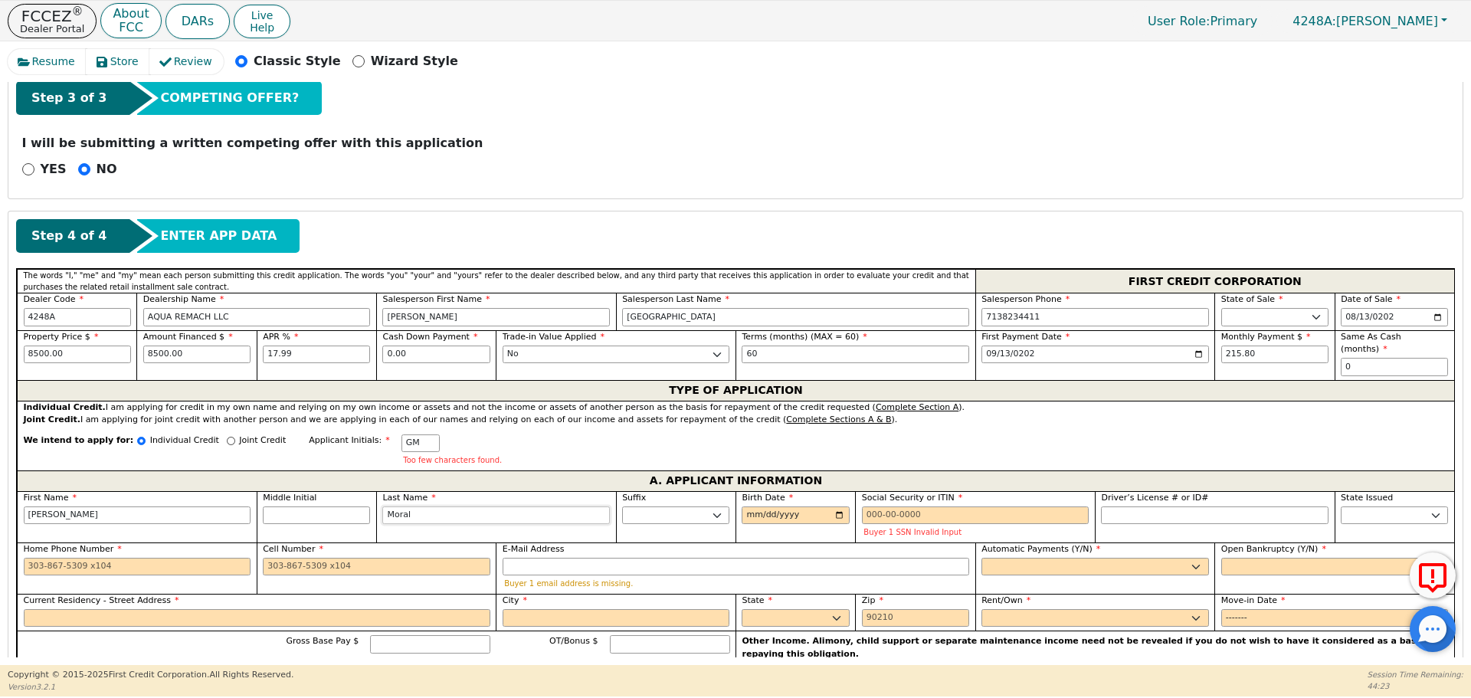
type input "[PERSON_NAME] Moral"
type input "Morale"
type input "[PERSON_NAME] Morale"
type input "[PERSON_NAME]"
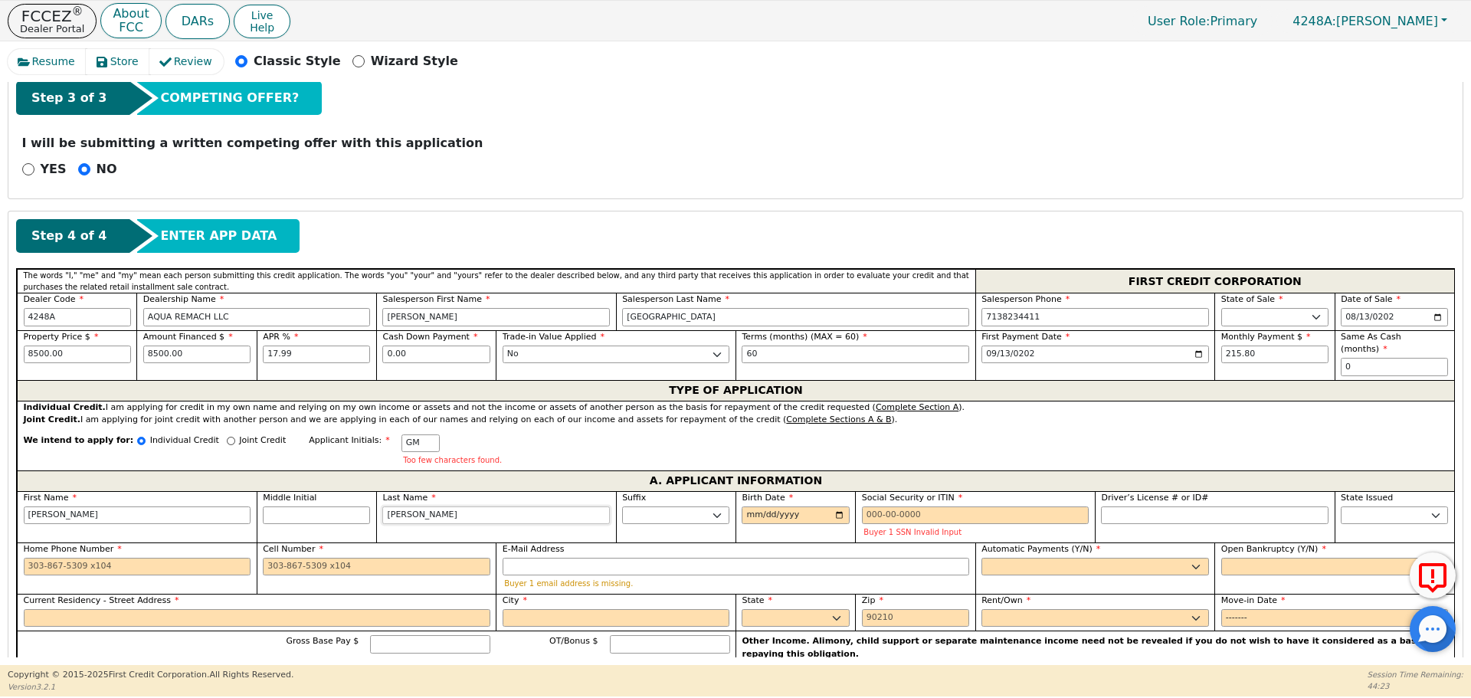
type input "[PERSON_NAME]"
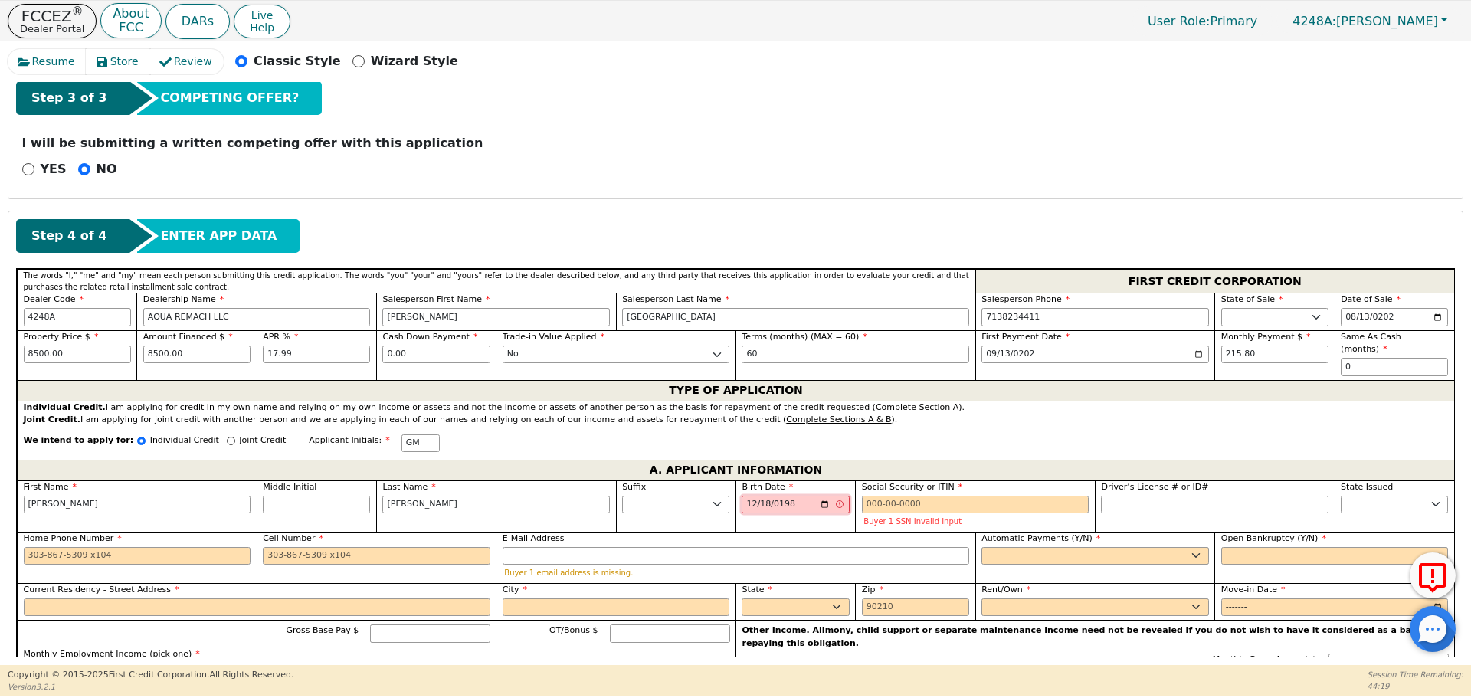
type input "[DATE]"
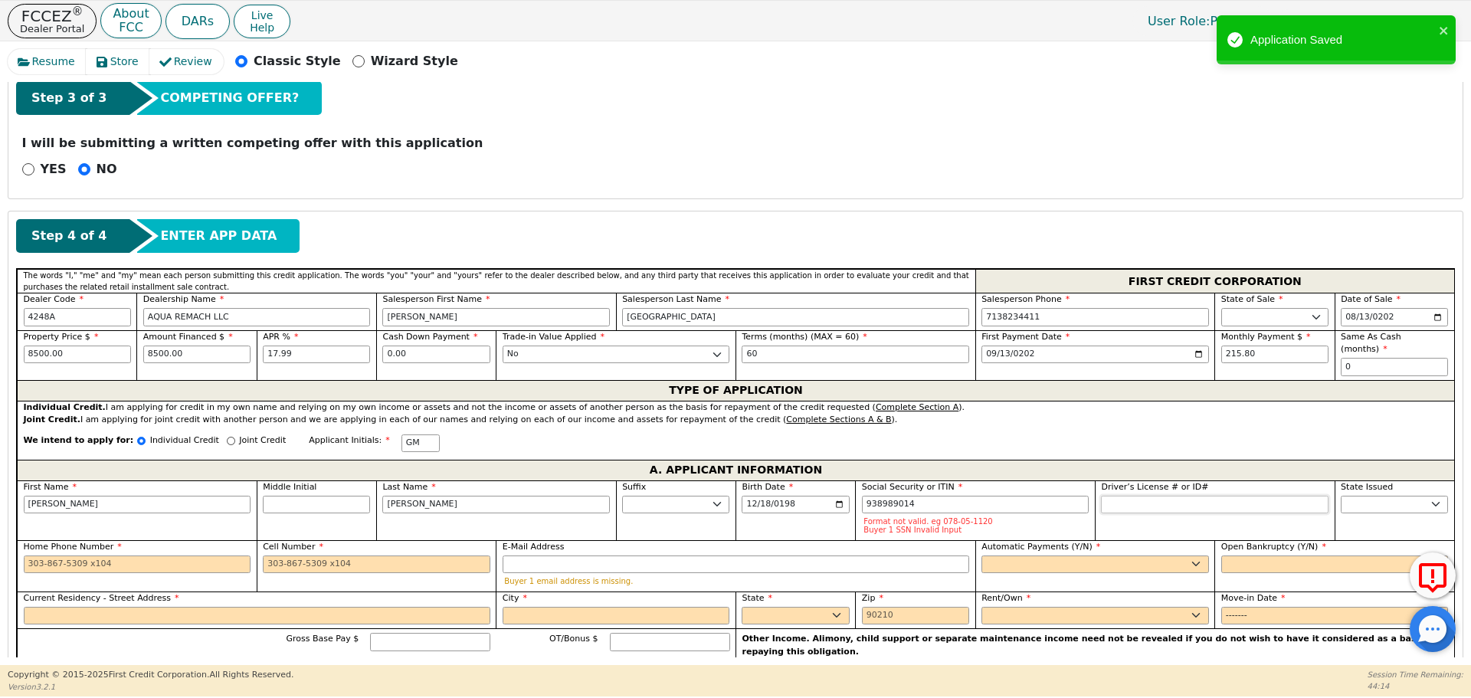
type input "***-**-9014"
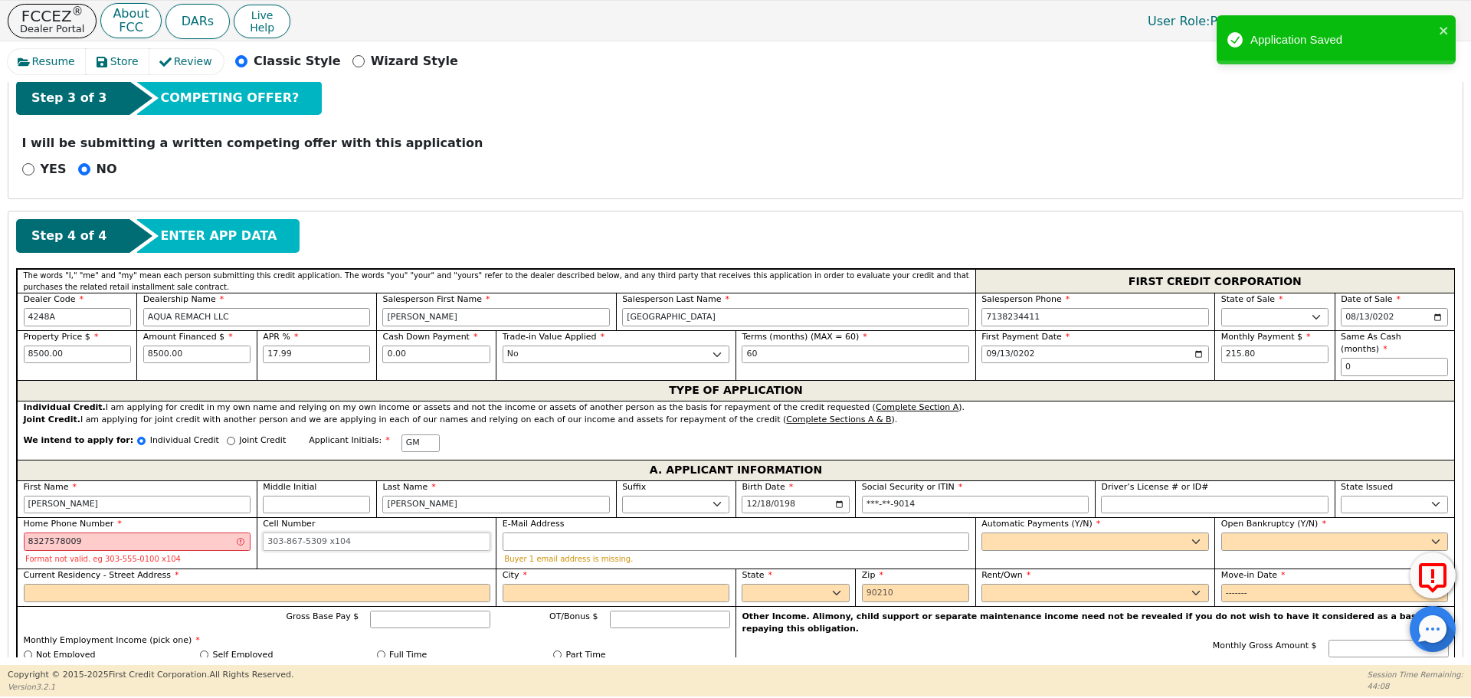
type input "[PHONE_NUMBER]"
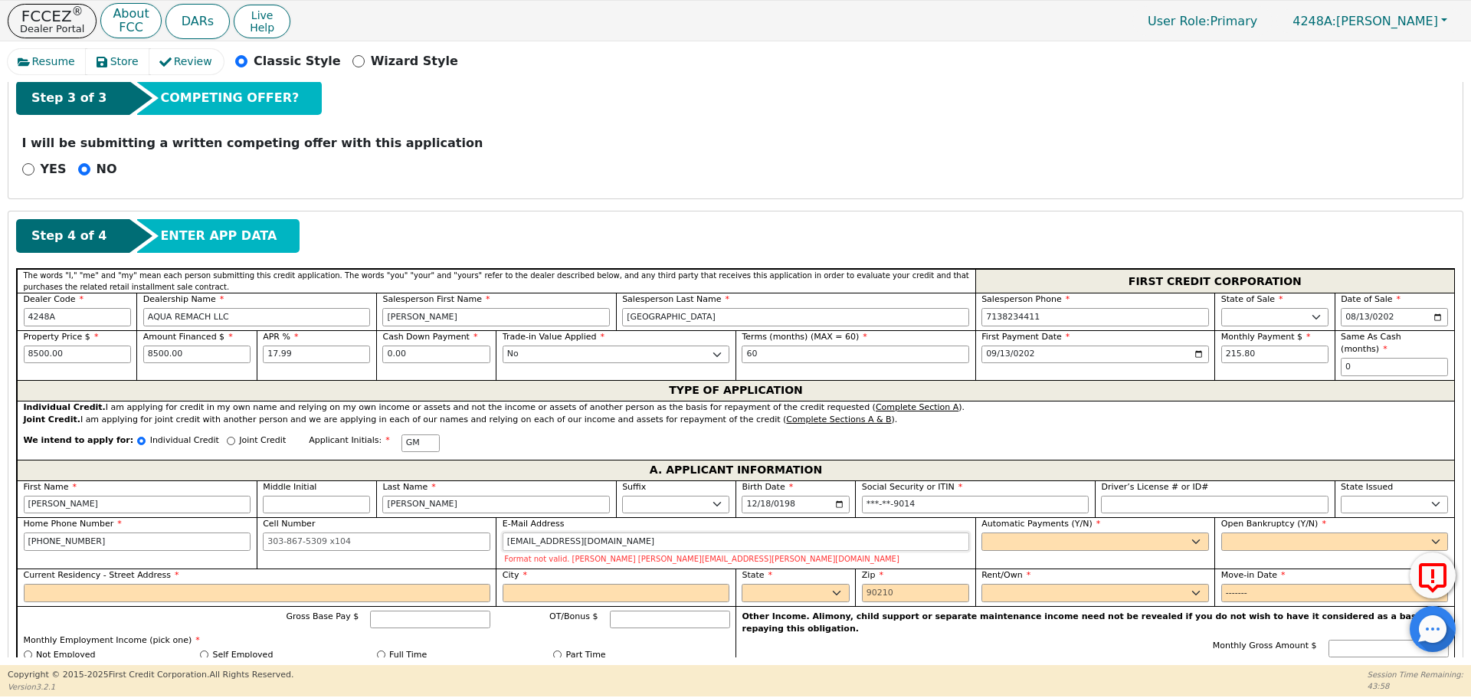
type input "[EMAIL_ADDRESS][DOMAIN_NAME]"
select select "y"
type input "[PERSON_NAME]"
select select "n"
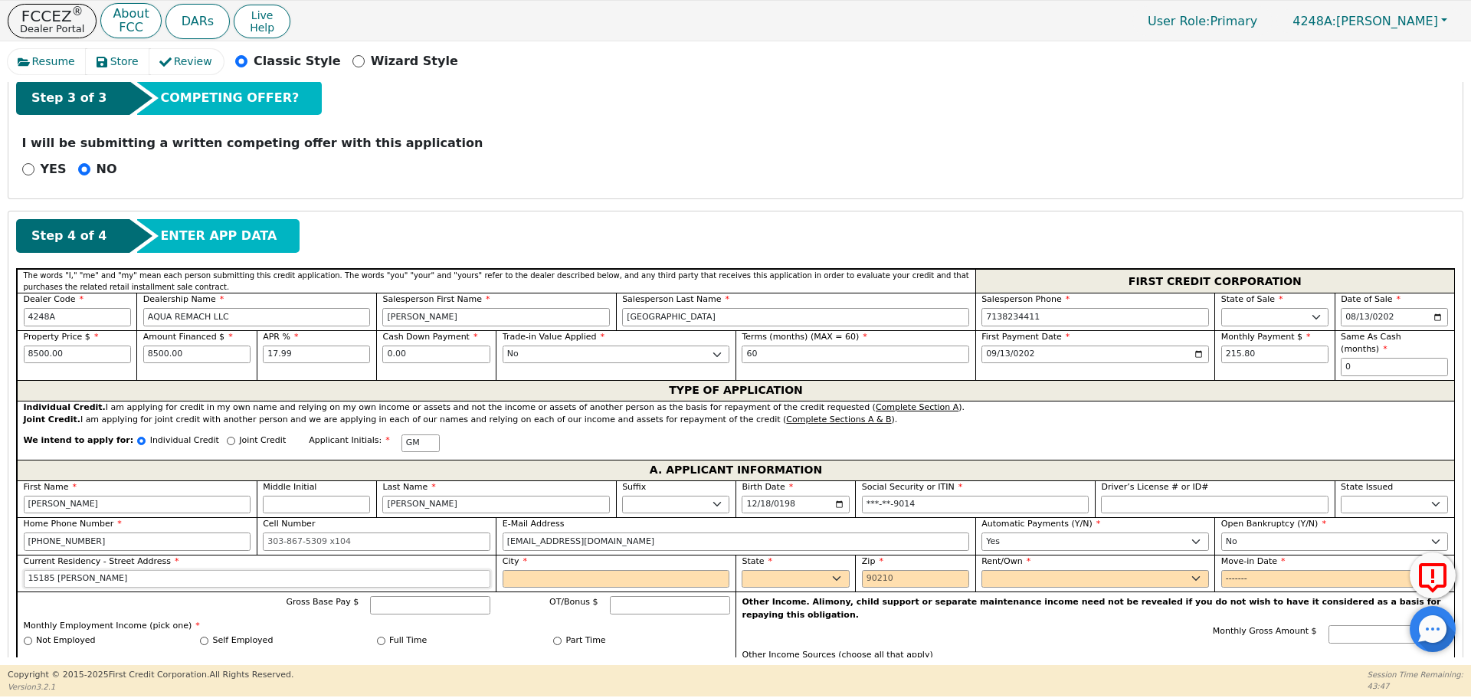
type input "15185 [PERSON_NAME]"
type input "Conroe"
select select "[GEOGRAPHIC_DATA]"
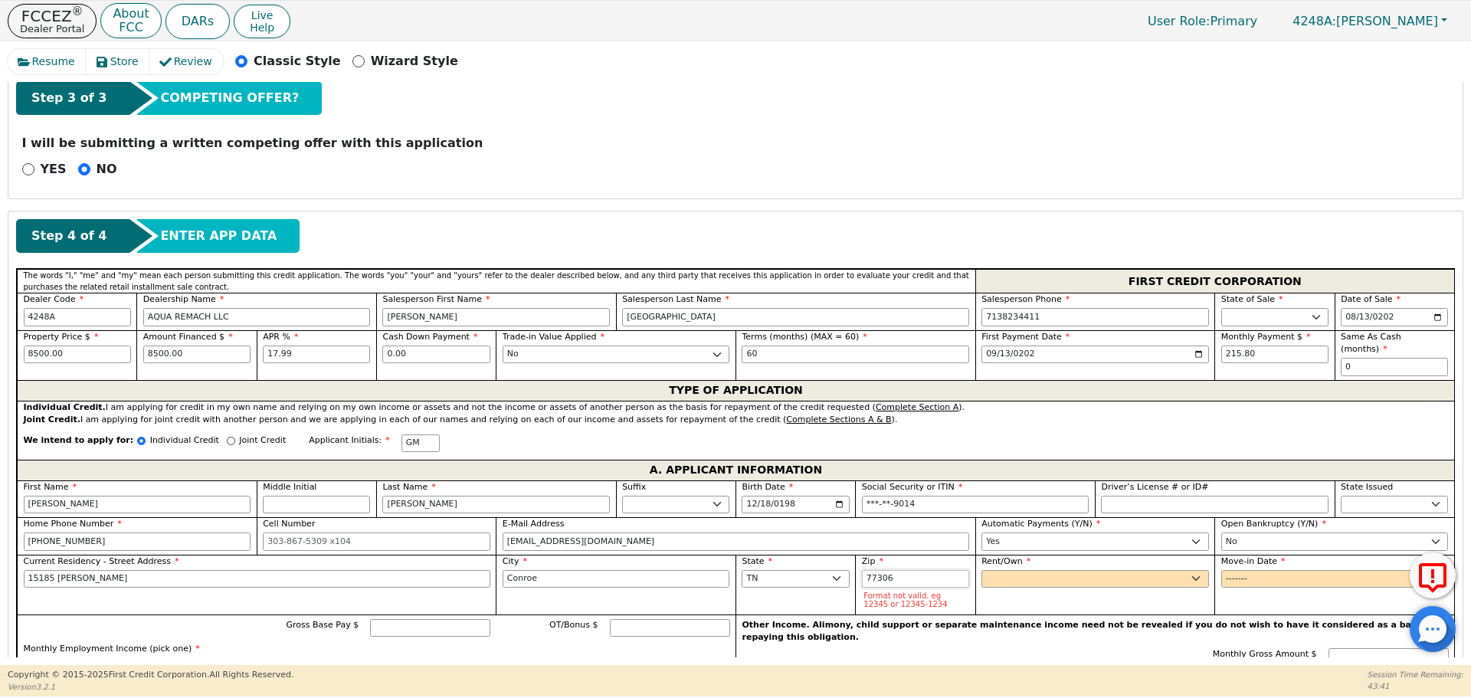
type input "77306"
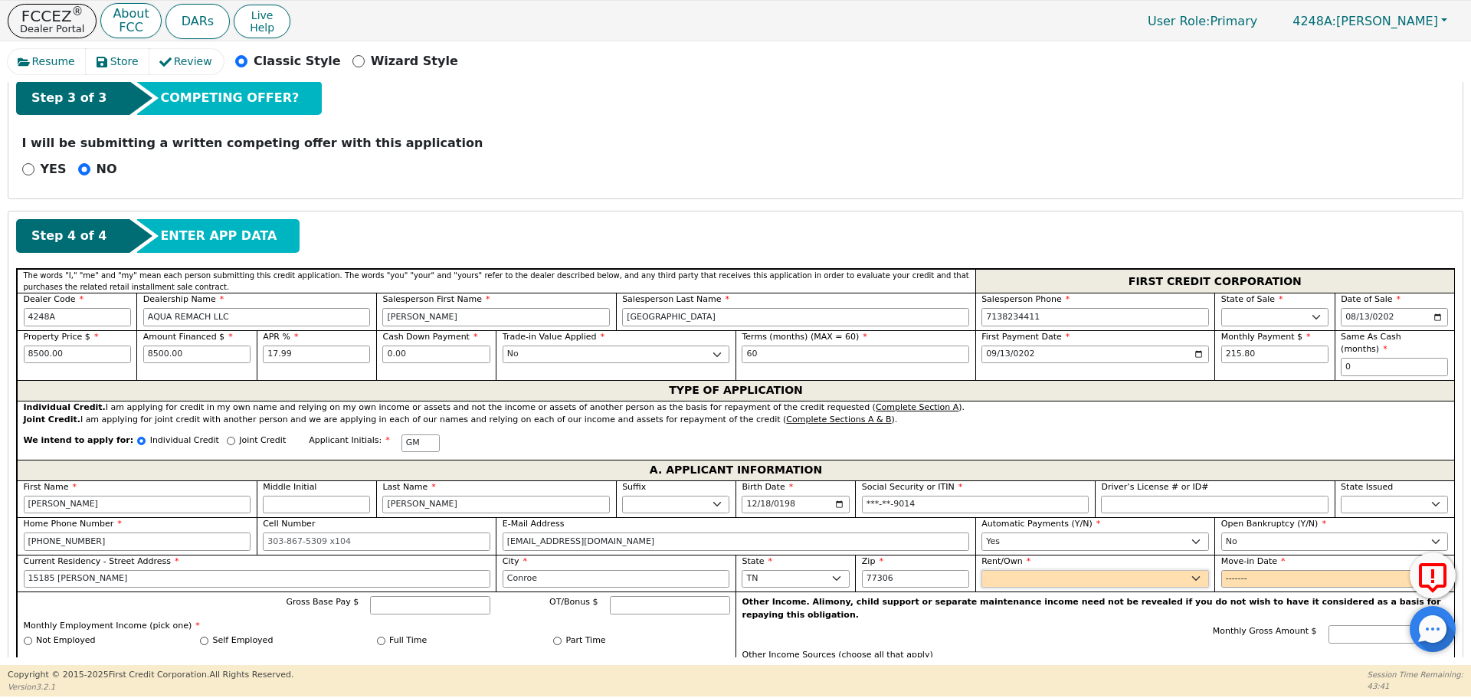
select select "Own"
type input "2021-01"
type input "8200"
click at [381, 636] on input "Full Time" at bounding box center [381, 640] width 8 height 8
radio input "true"
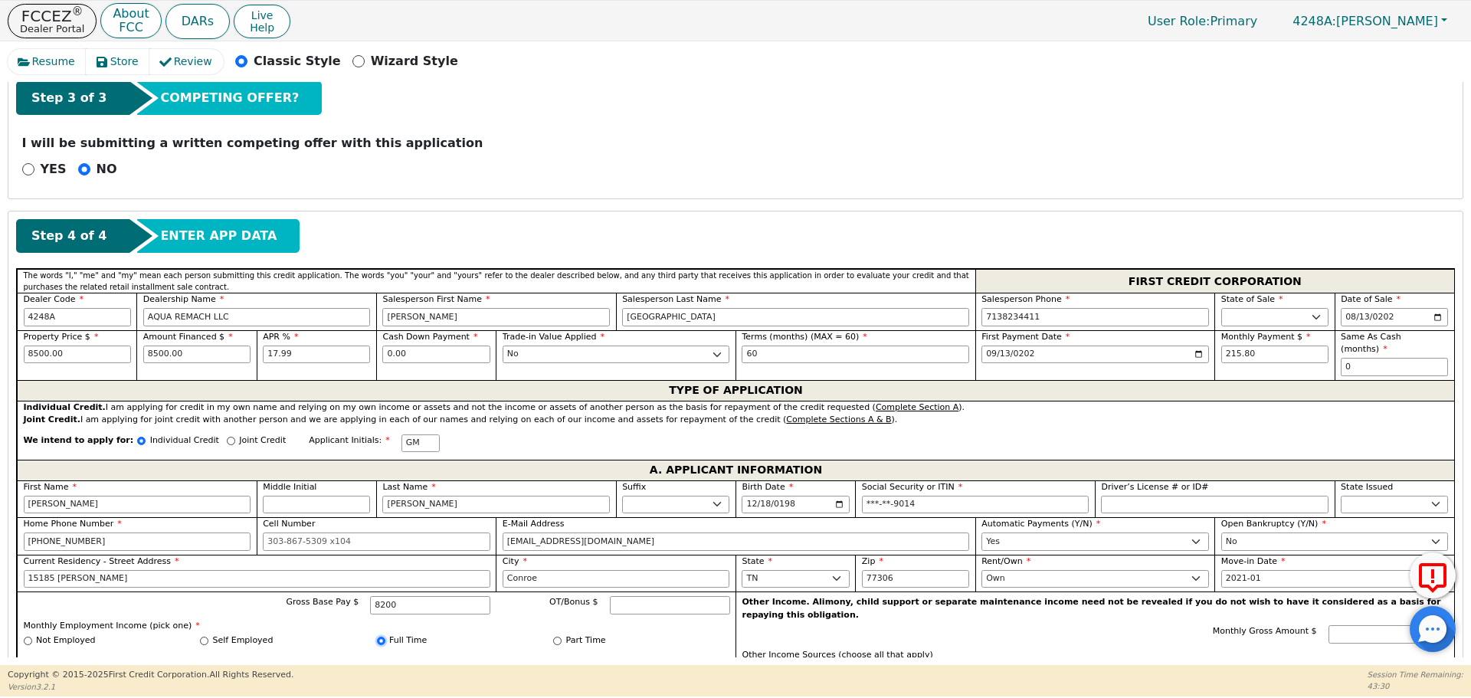
type input "8200.00"
click at [53, 532] on input "[PHONE_NUMBER]" at bounding box center [137, 541] width 227 height 18
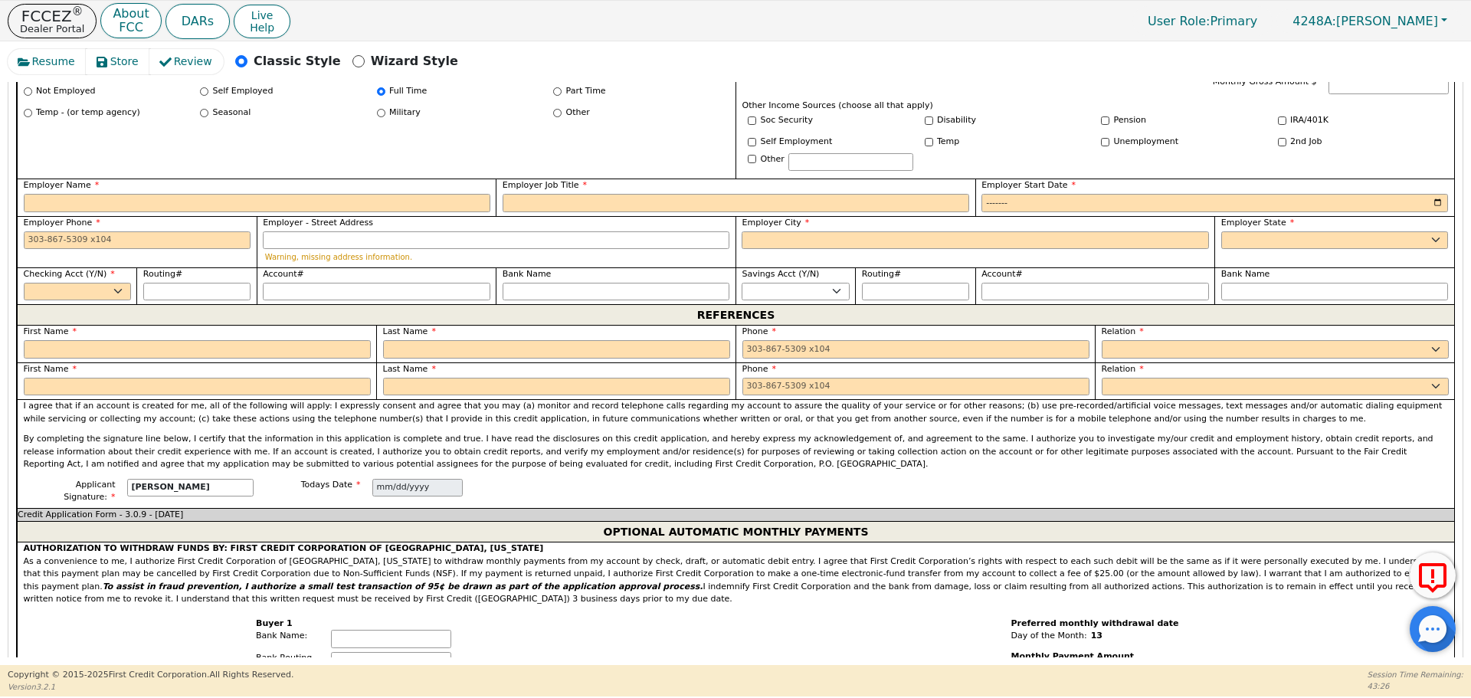
scroll to position [1058, 0]
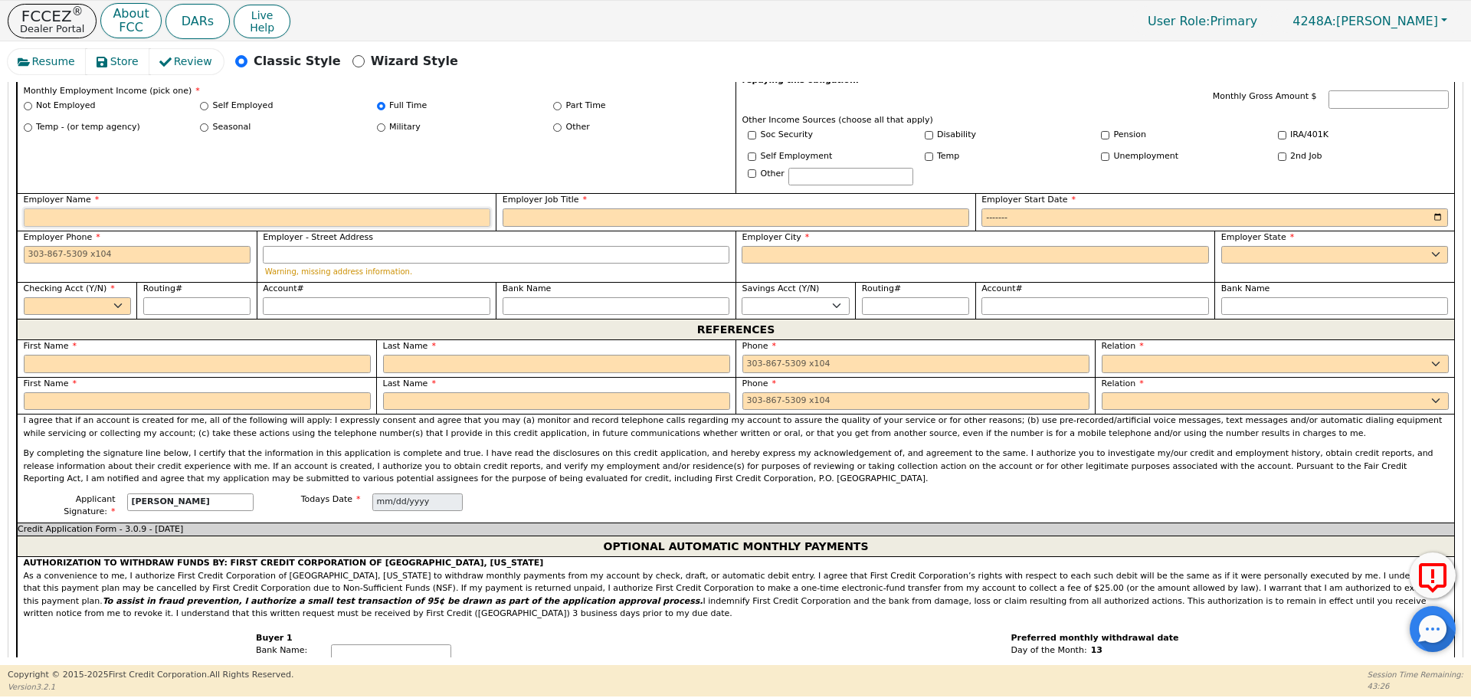
click at [256, 208] on input "Employer Name" at bounding box center [257, 217] width 466 height 18
type input "Self"
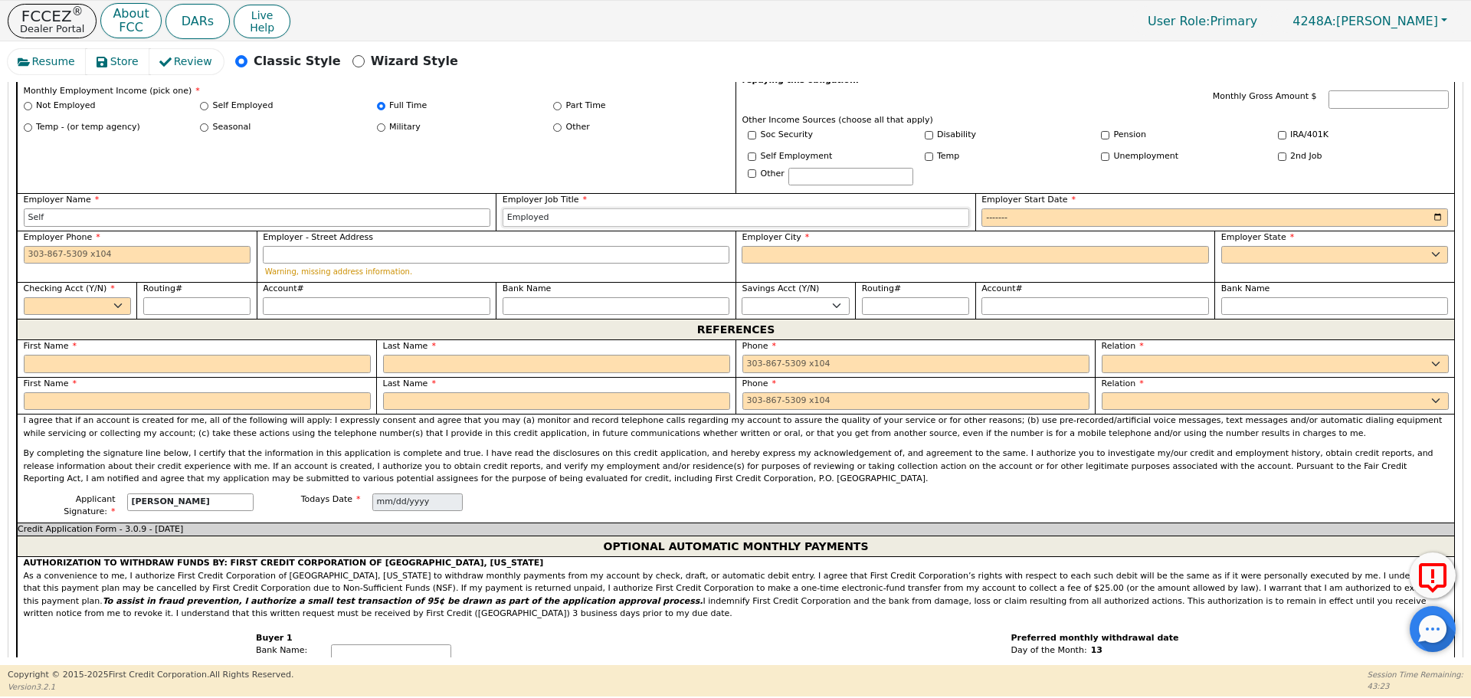
type input "Employed"
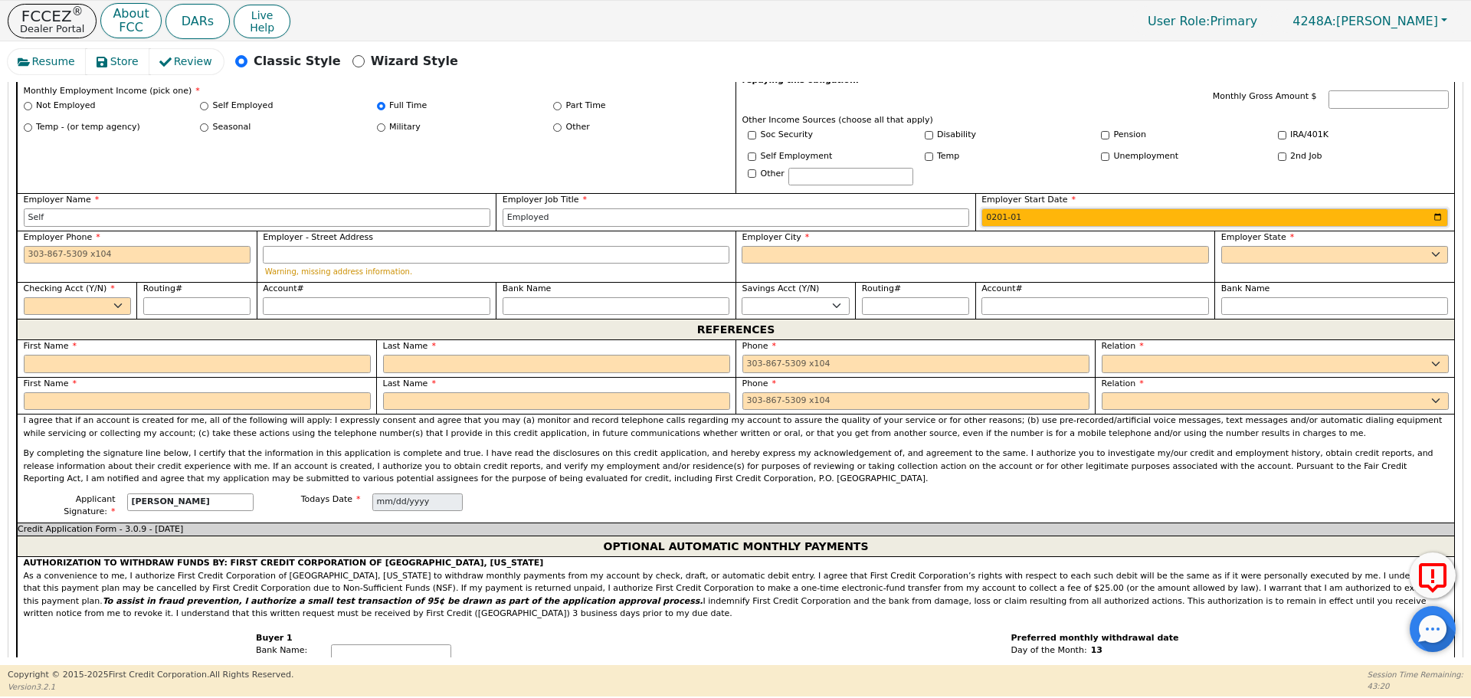
type input "2015-01"
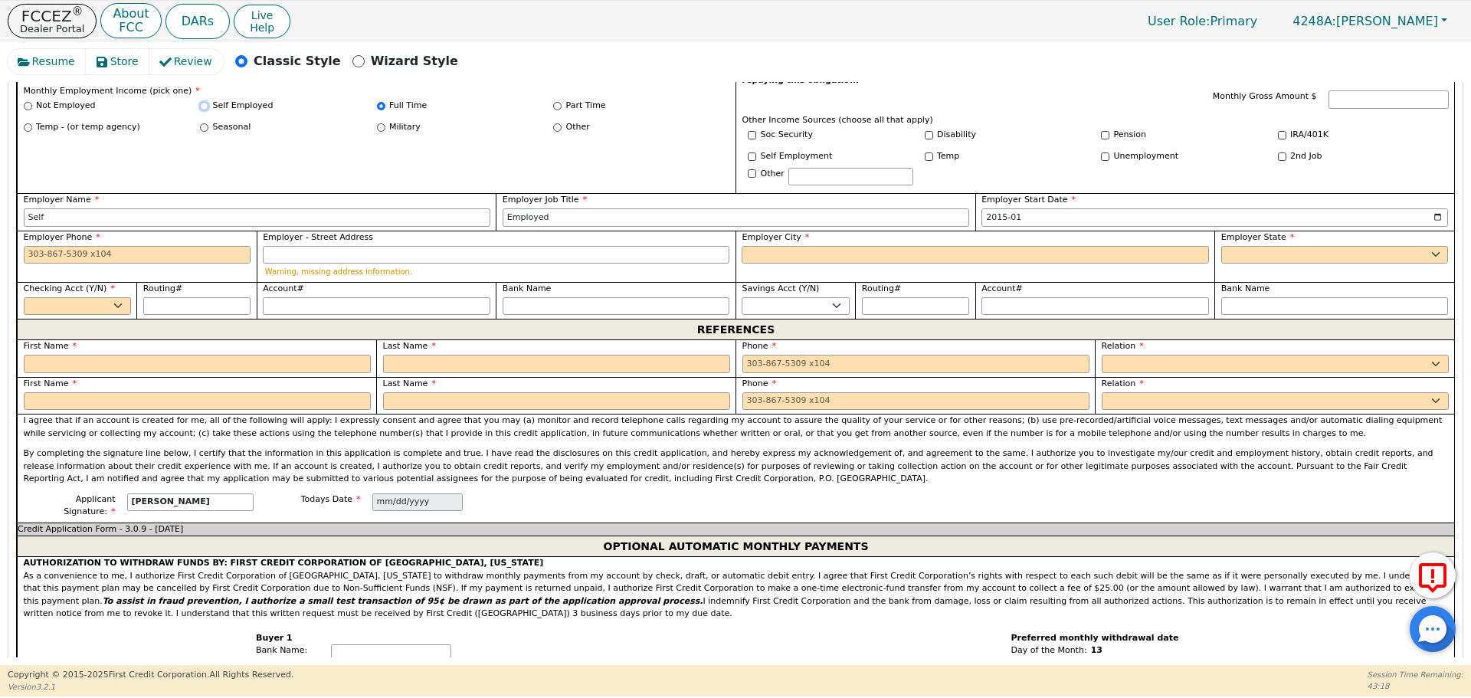
click at [203, 102] on input "Self Employed" at bounding box center [204, 106] width 8 height 8
radio input "true"
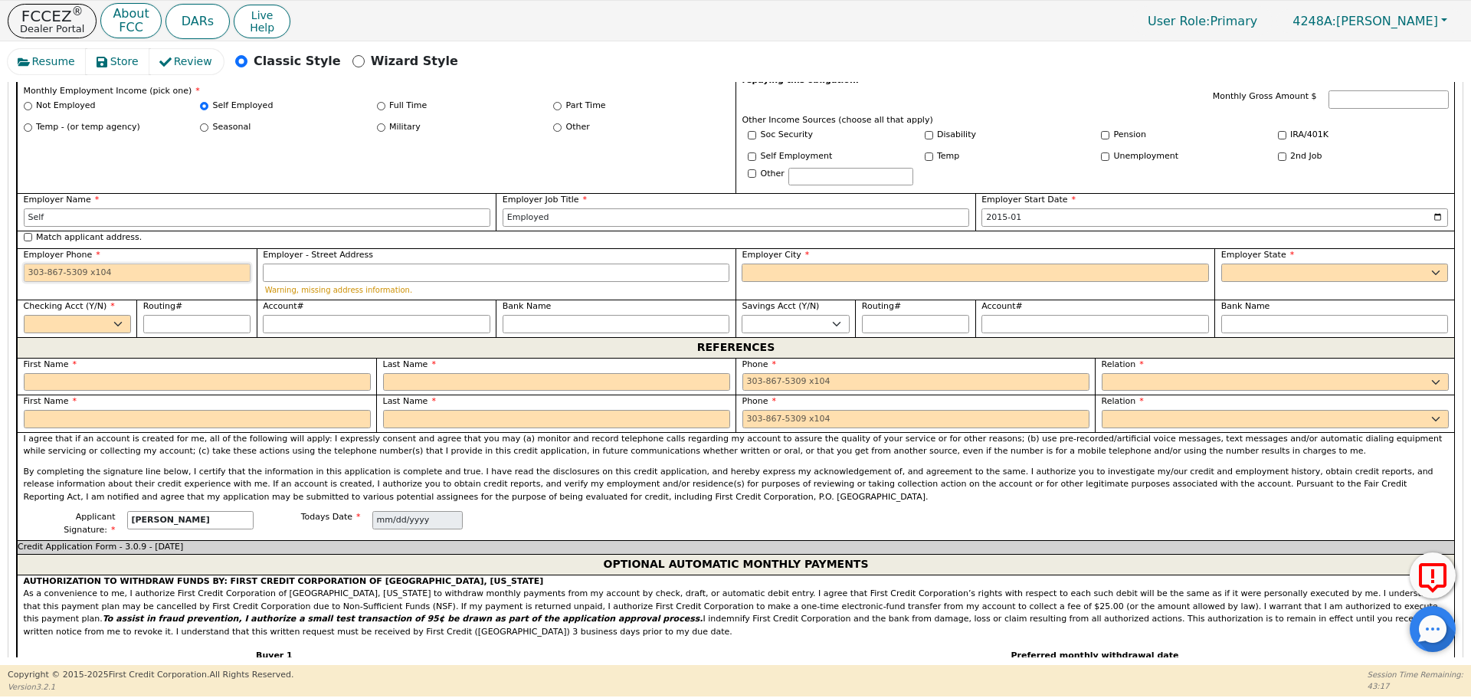
click at [163, 263] on input "Employer Phone" at bounding box center [137, 272] width 227 height 18
paste input "[PHONE_NUMBER]"
type input "[PHONE_NUMBER]"
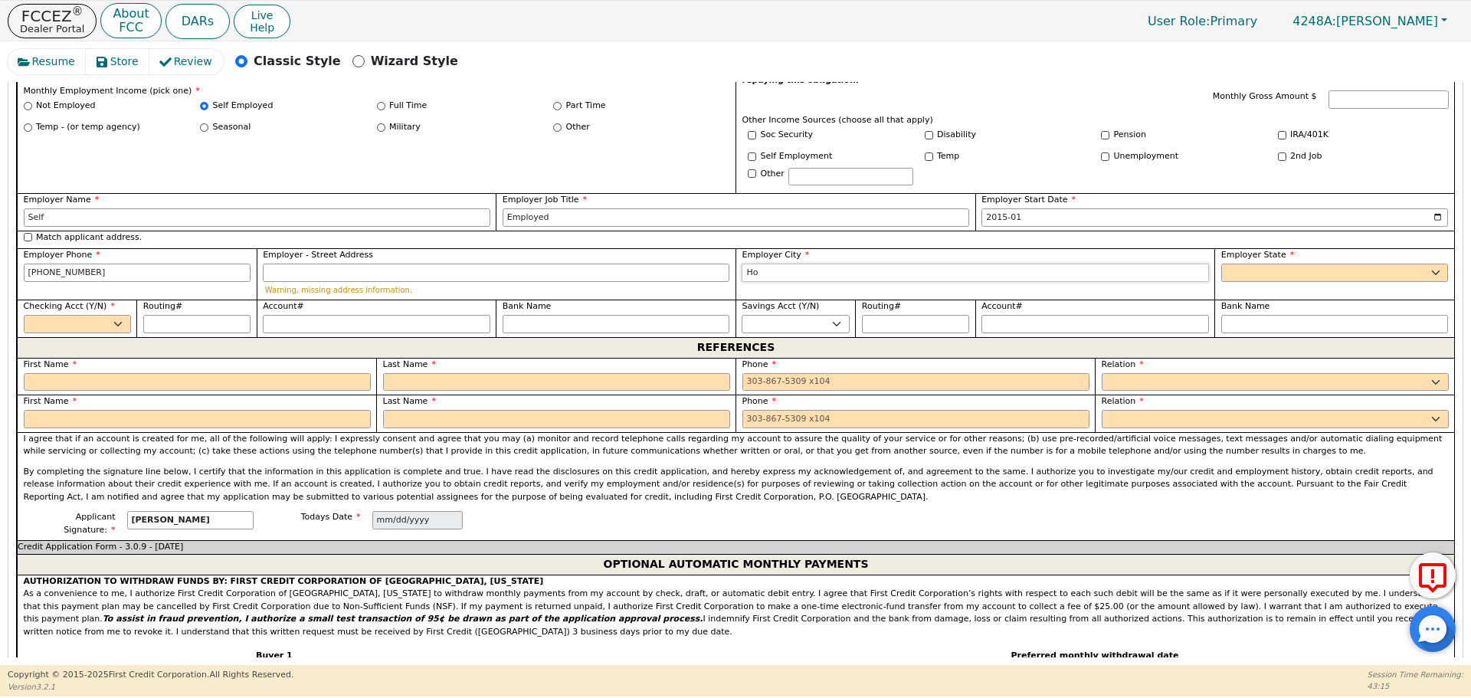
type input "H"
type input "Conroe"
select select "[GEOGRAPHIC_DATA]"
select select "y"
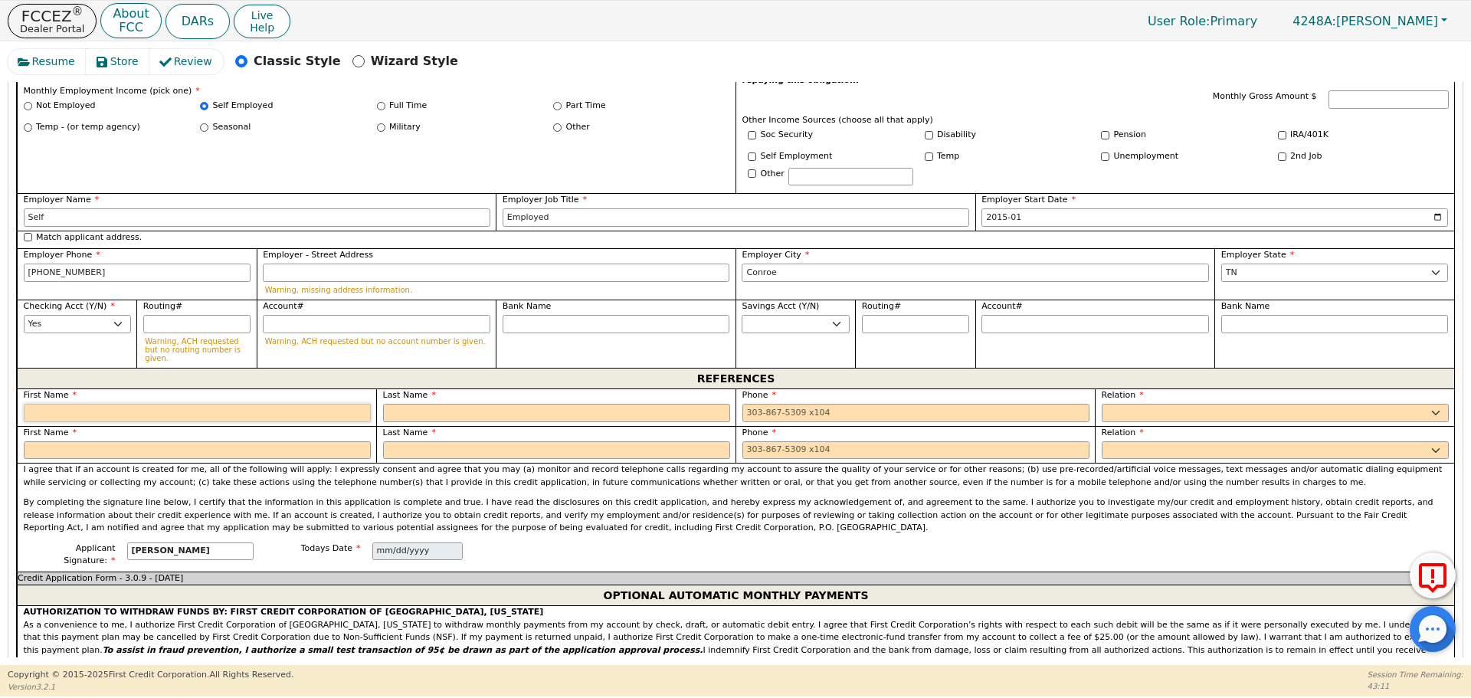
click at [159, 404] on input "text" at bounding box center [197, 413] width 347 height 18
type input "[PERSON_NAME]"
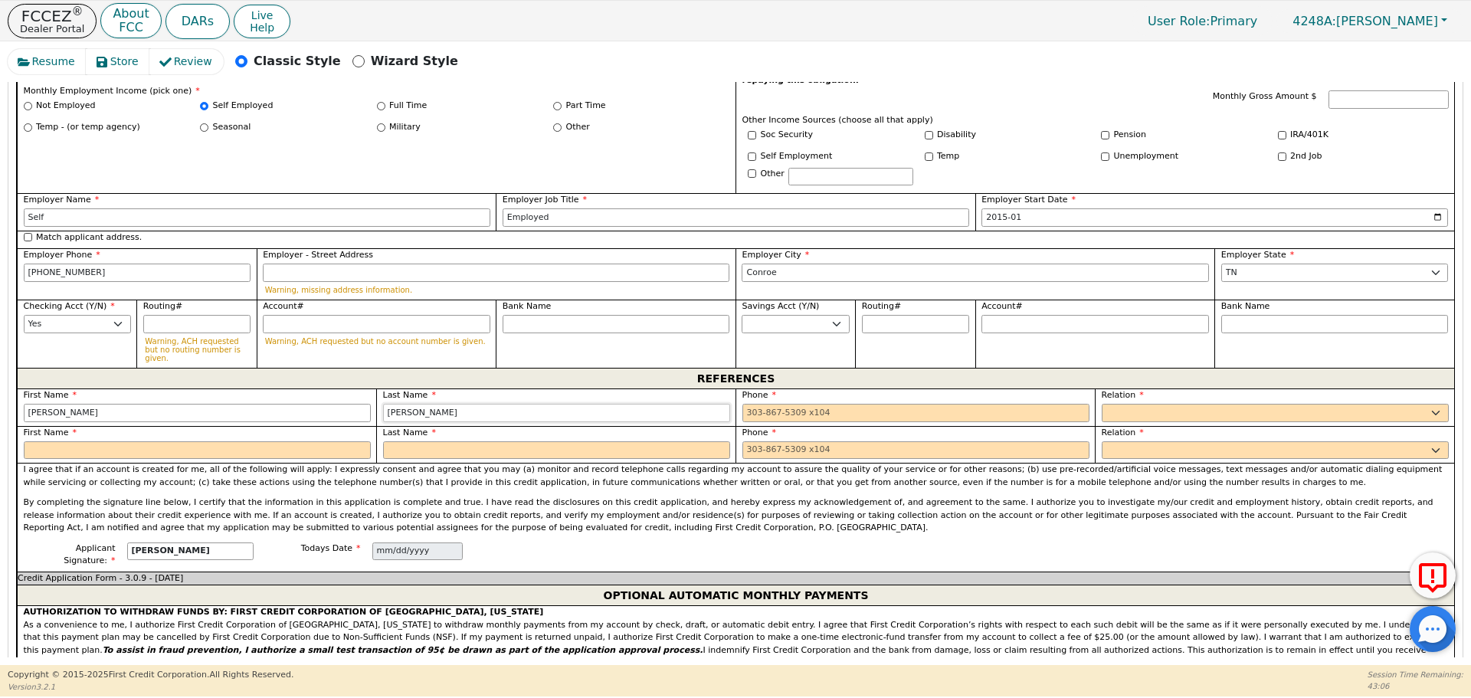
type input "[PERSON_NAME]"
type input "[PHONE_NUMBER]"
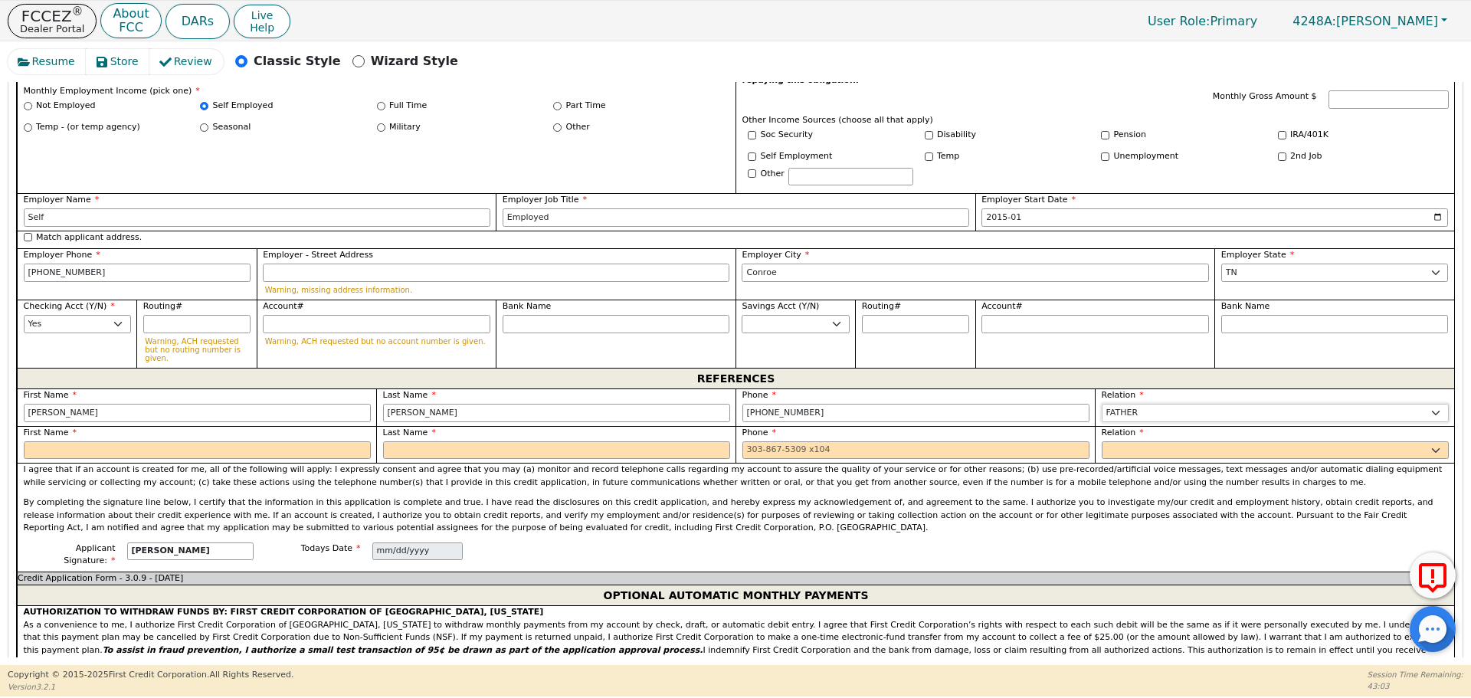
select select "FRIEND"
type input "h"
type input "Charly"
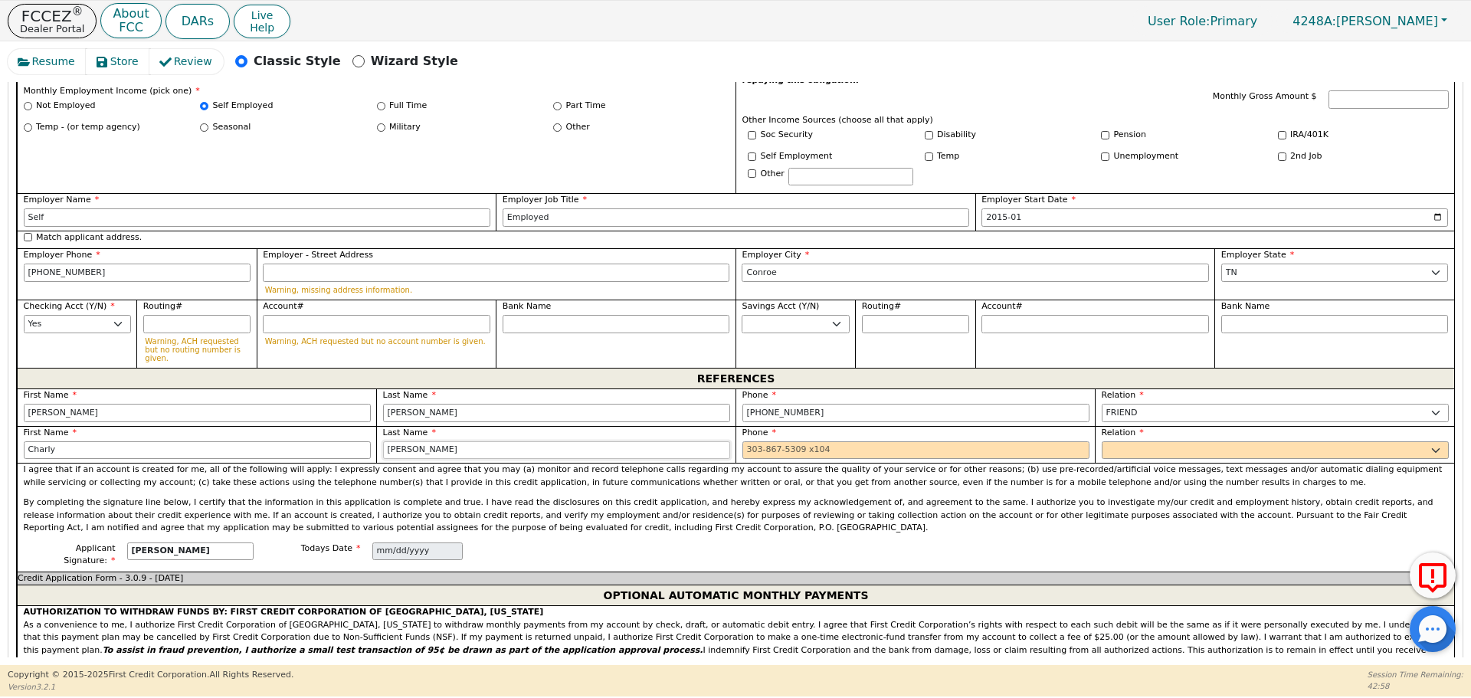
type input "[PERSON_NAME]"
type input "9"
type input "[PHONE_NUMBER] 3"
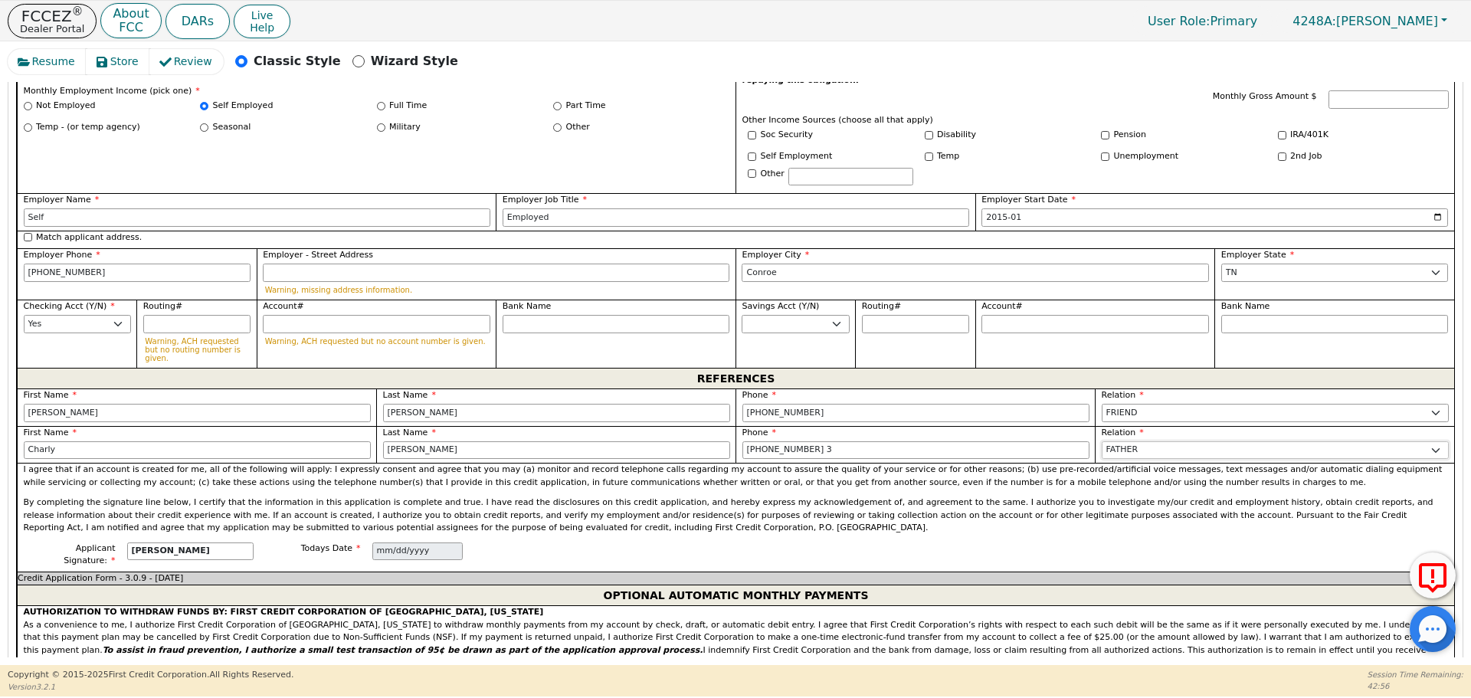
select select "FRIEND"
click at [843, 441] on input "[PHONE_NUMBER] 3" at bounding box center [915, 450] width 347 height 18
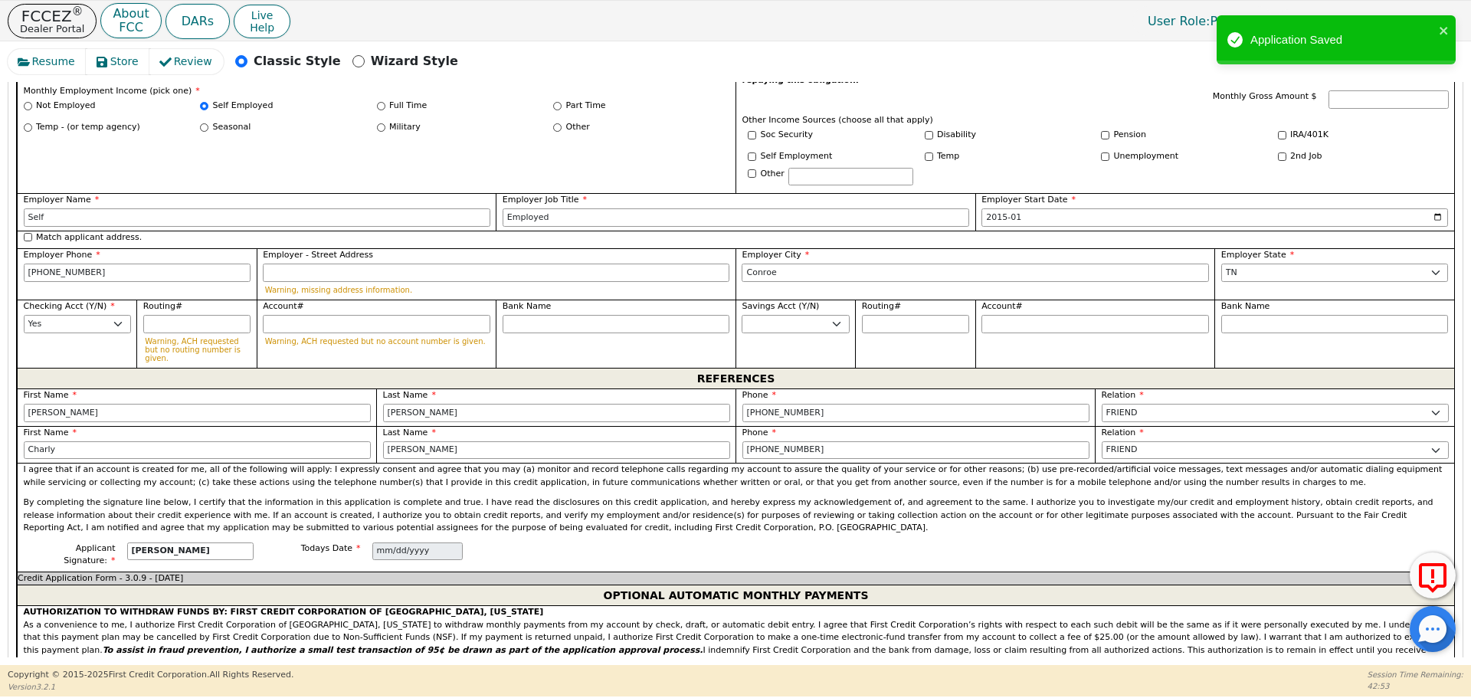
click at [800, 542] on div "Applicant Signature: [PERSON_NAME] Todays Date [DATE]" at bounding box center [735, 556] width 1437 height 29
type input "[PHONE_NUMBER]"
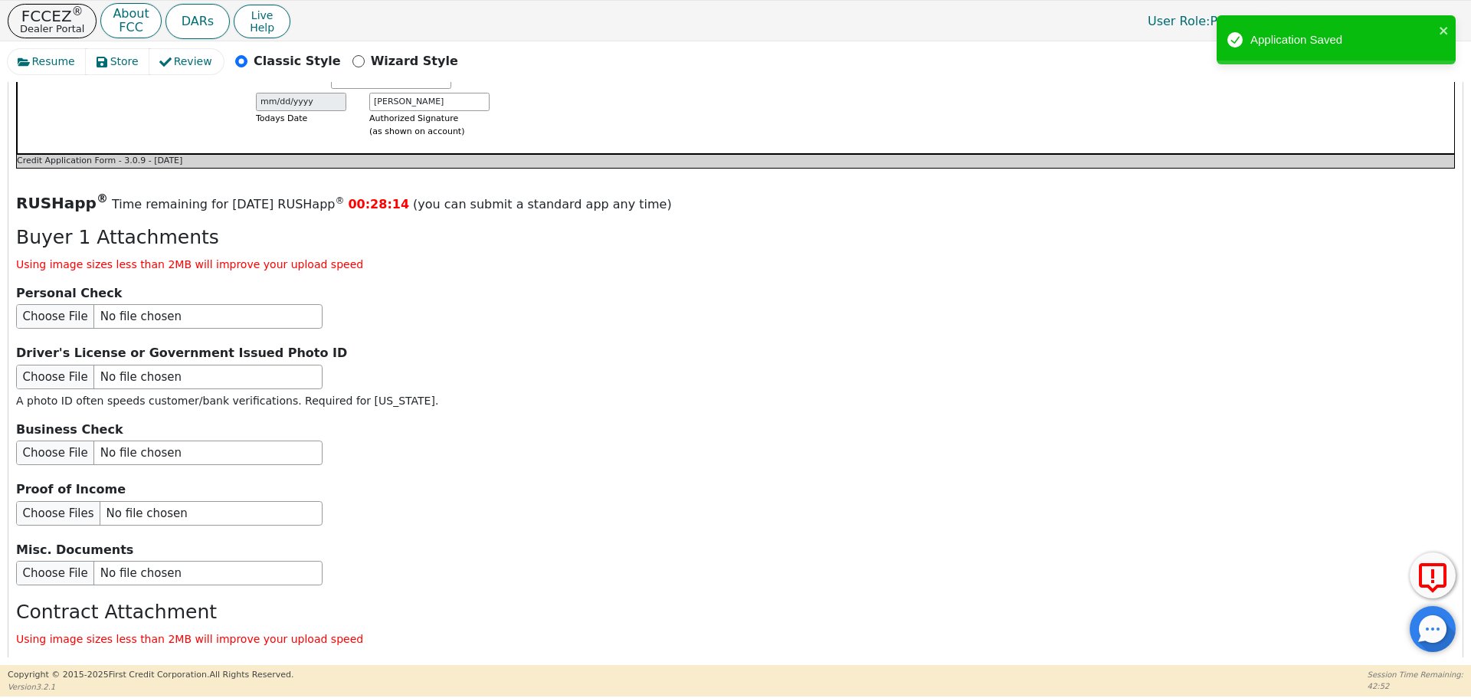
scroll to position [1850, 0]
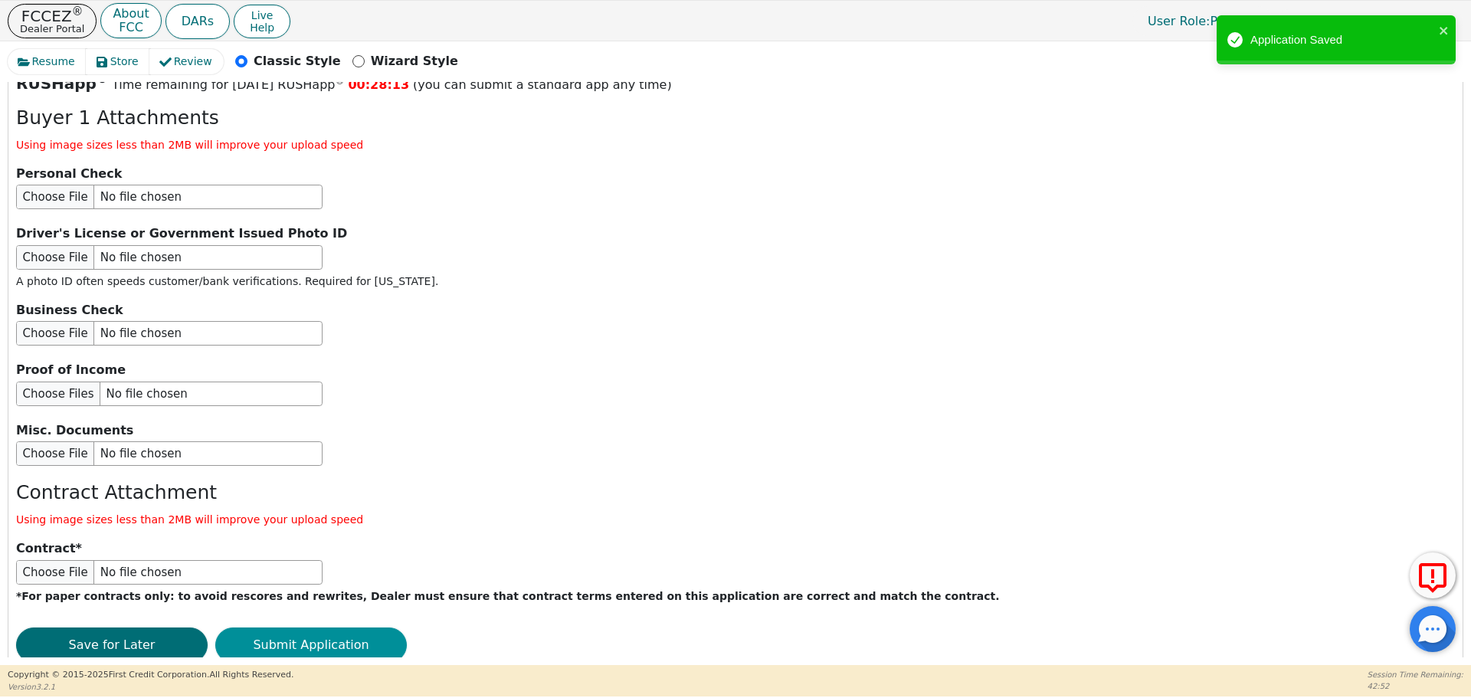
click at [285, 627] on button "Submit Application" at bounding box center [310, 644] width 191 height 35
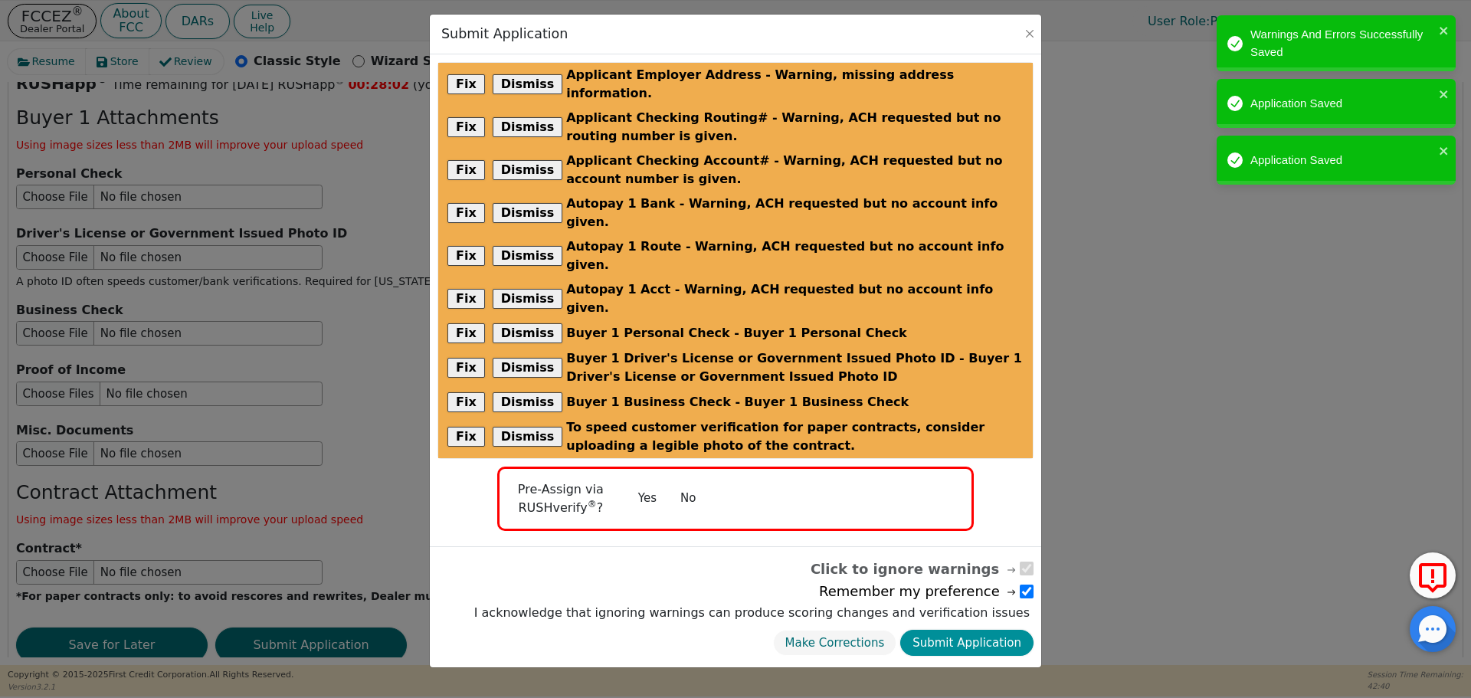
click at [949, 630] on button "Submit Application" at bounding box center [966, 643] width 133 height 27
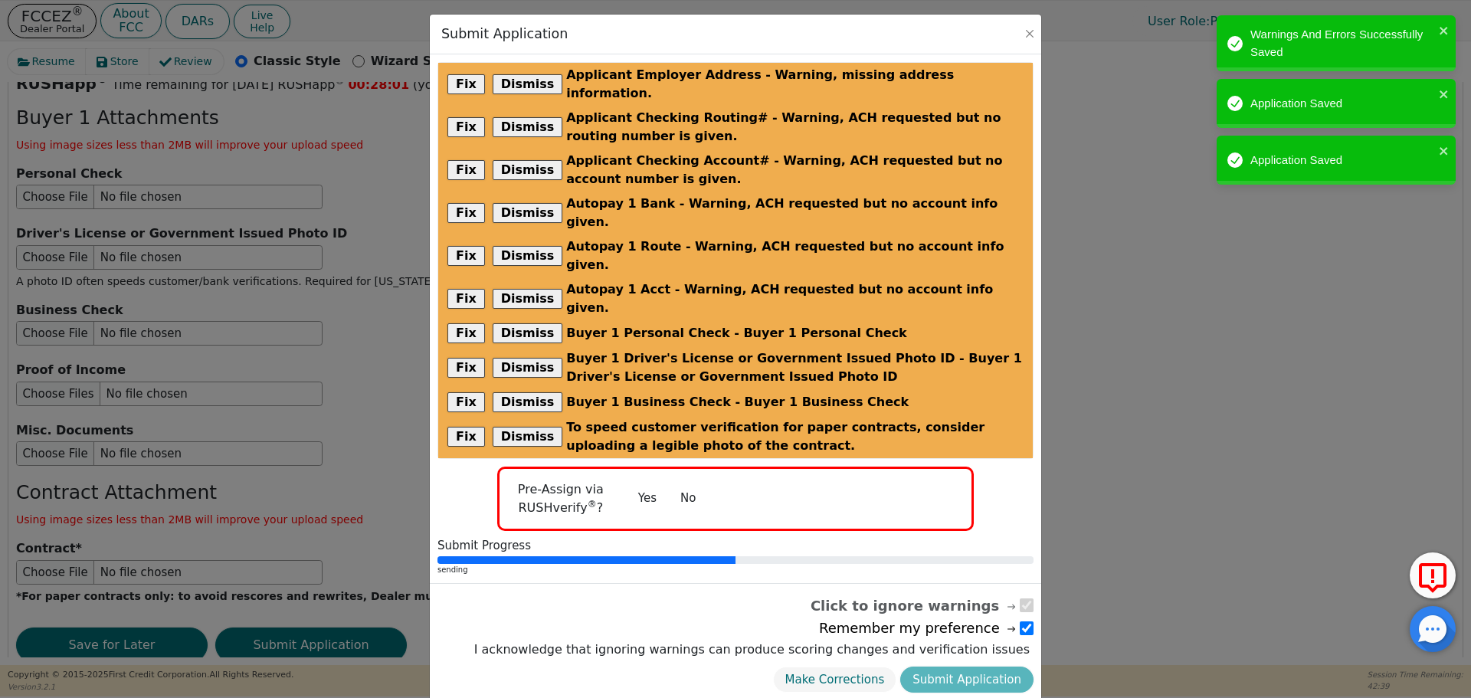
radio input "false"
checkbox input "false"
